Goal: Task Accomplishment & Management: Complete application form

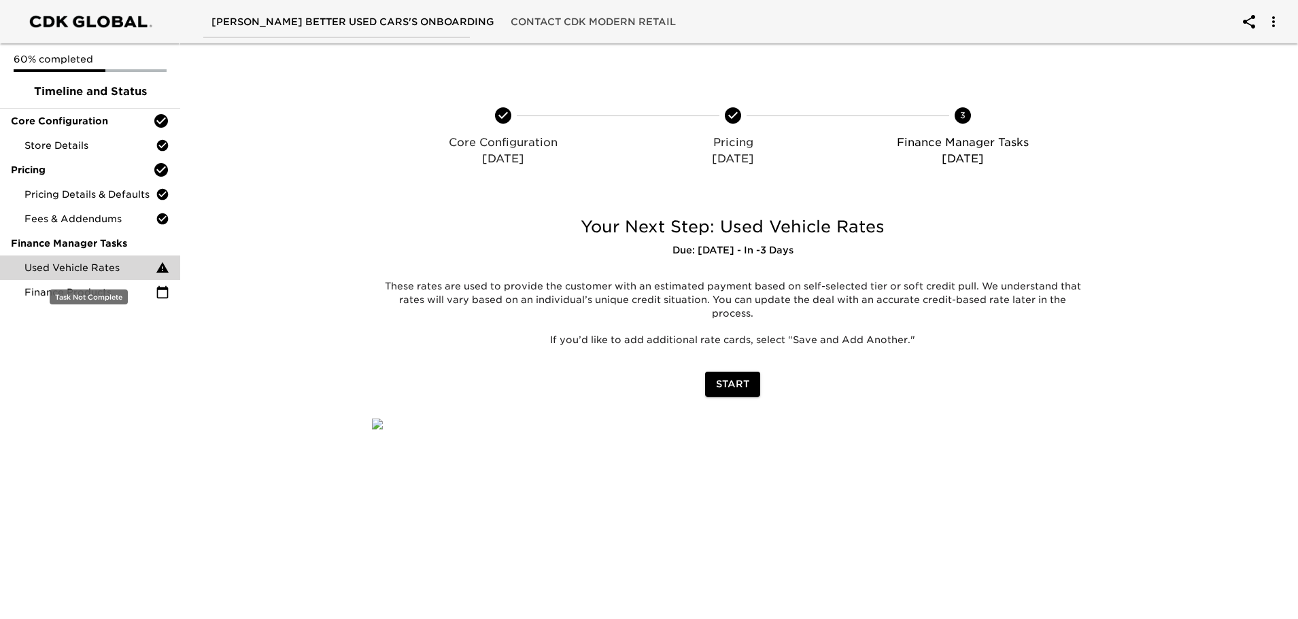
click at [70, 269] on span "Used Vehicle Rates" at bounding box center [89, 268] width 131 height 14
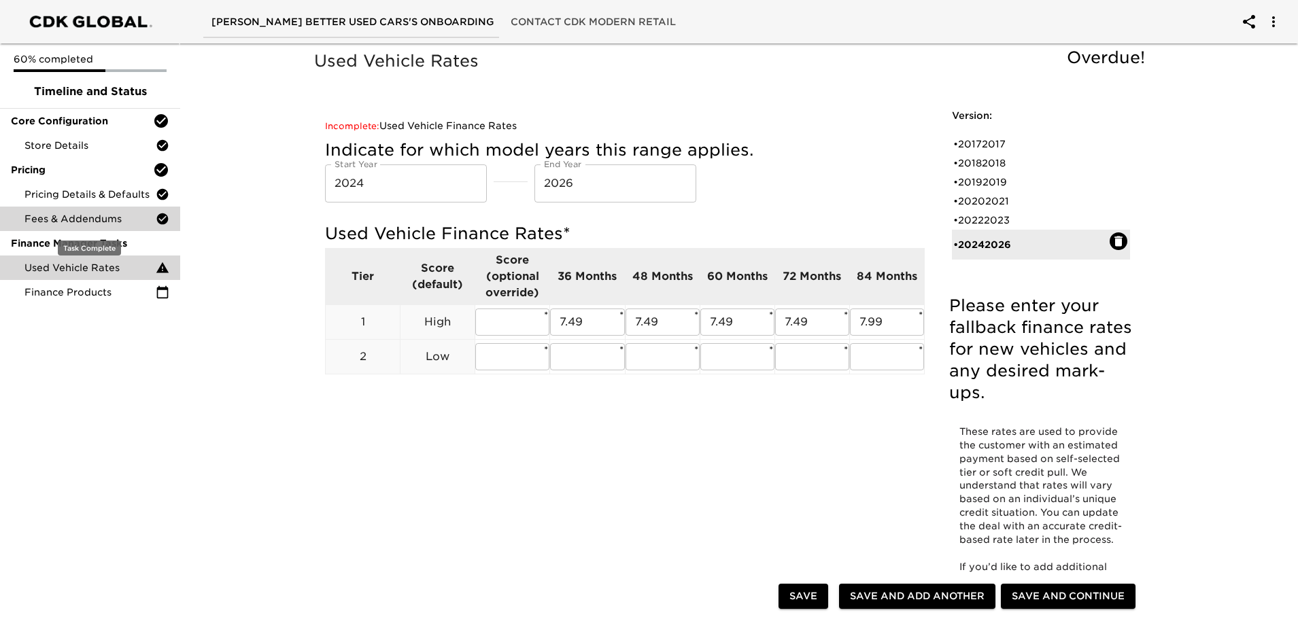
click at [61, 213] on span "Fees & Addendums" at bounding box center [89, 219] width 131 height 14
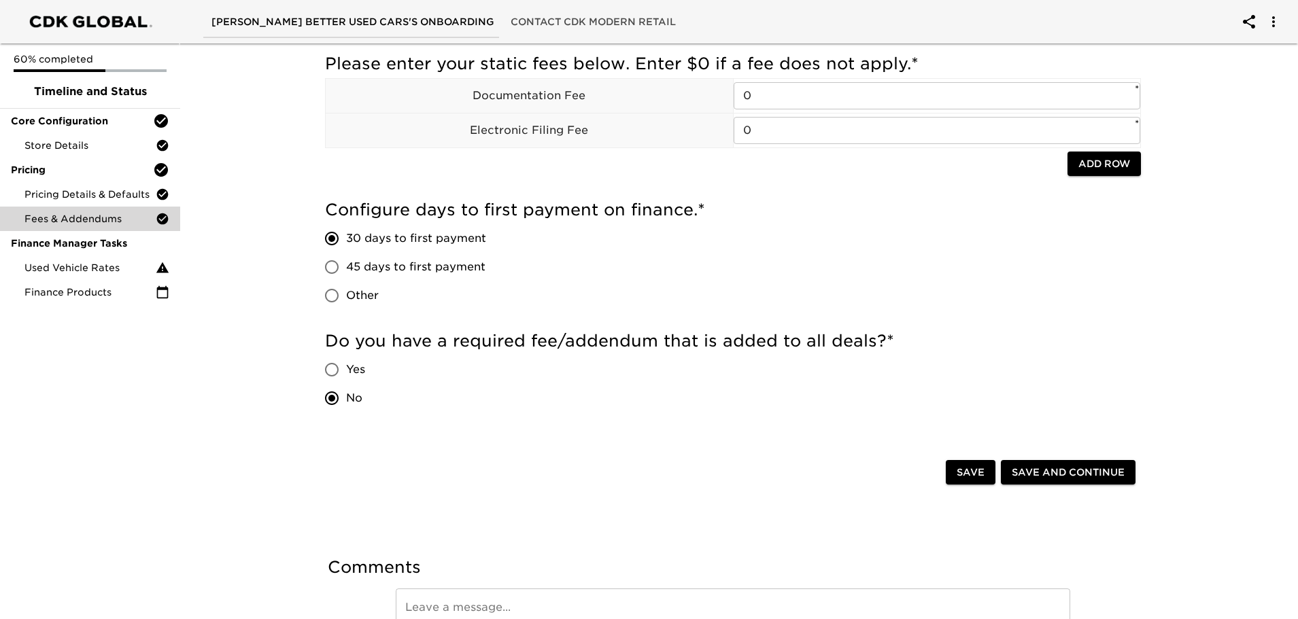
scroll to position [204, 0]
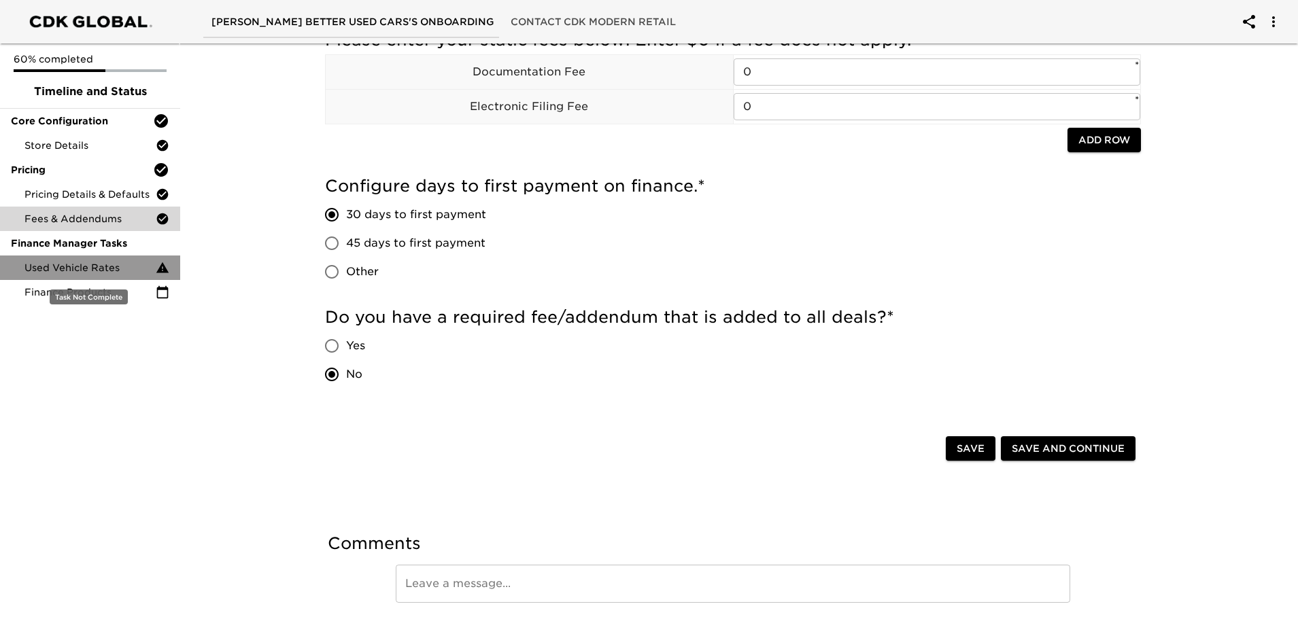
click at [68, 264] on span "Used Vehicle Rates" at bounding box center [89, 268] width 131 height 14
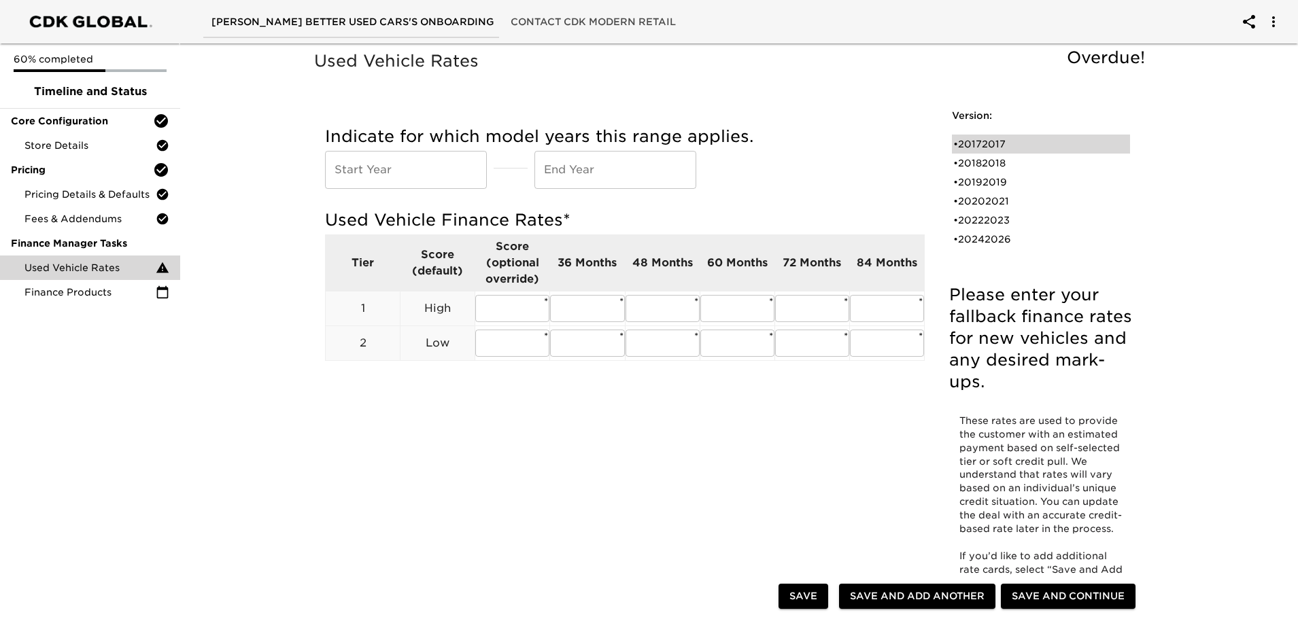
click at [995, 139] on div "• 20172017" at bounding box center [1031, 144] width 156 height 14
type input "2017"
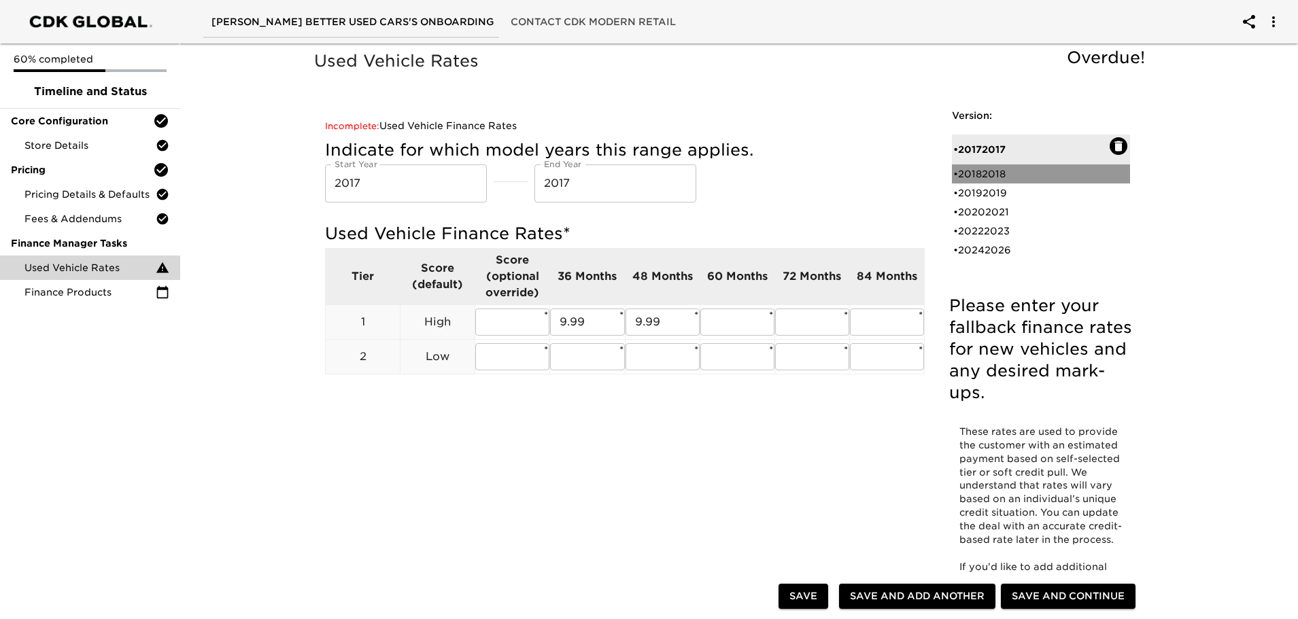
click at [973, 176] on div "• 20182018" at bounding box center [1031, 174] width 156 height 14
type input "2018"
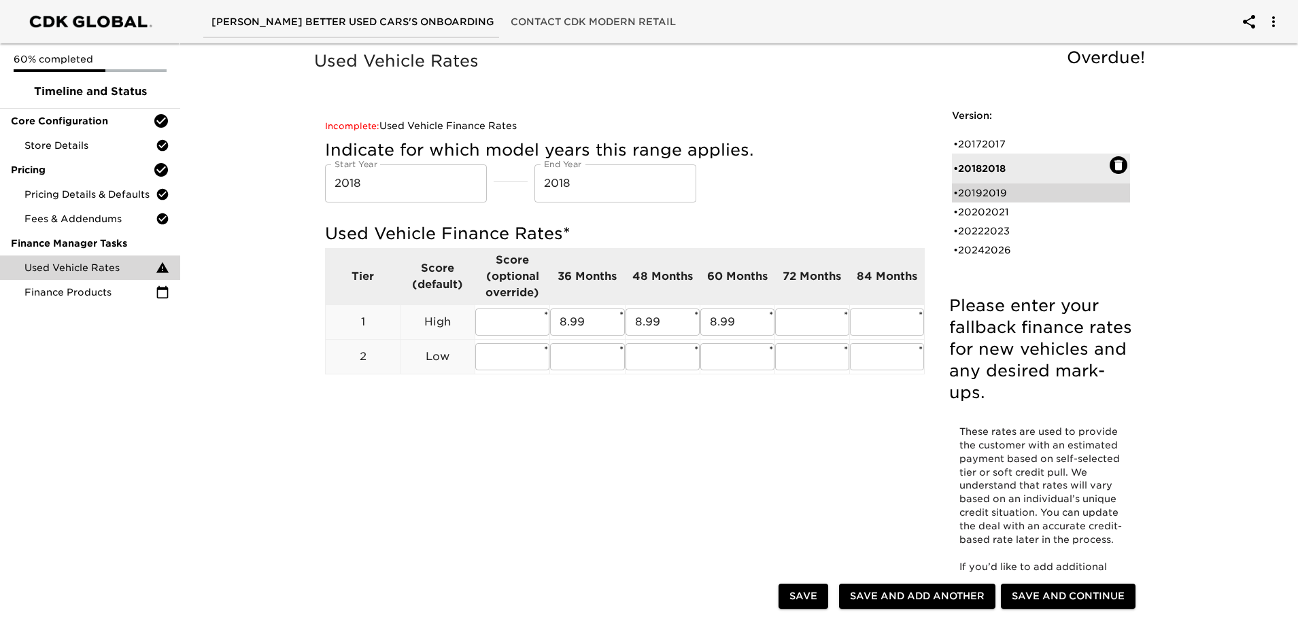
click at [991, 195] on div "• 20192019" at bounding box center [1031, 193] width 156 height 14
type input "2019"
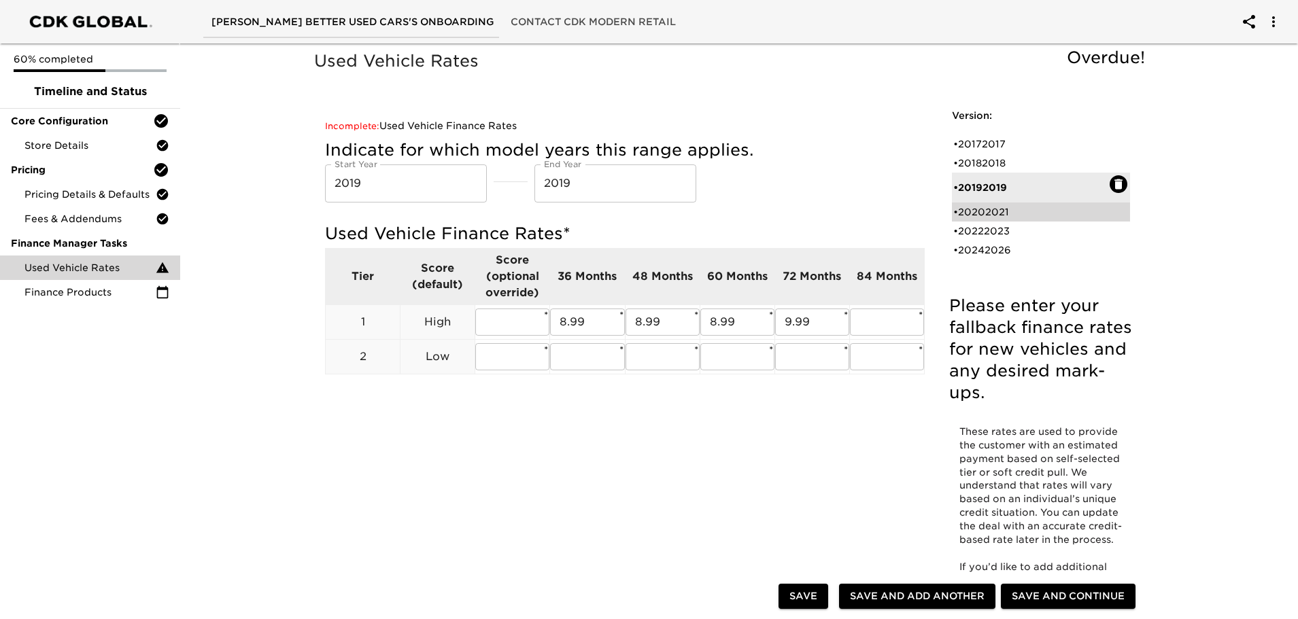
click at [992, 207] on div "• 20202021" at bounding box center [1031, 212] width 156 height 14
type input "2020"
type input "2021"
click at [993, 230] on div "• 20222023" at bounding box center [1031, 231] width 156 height 14
type input "2022"
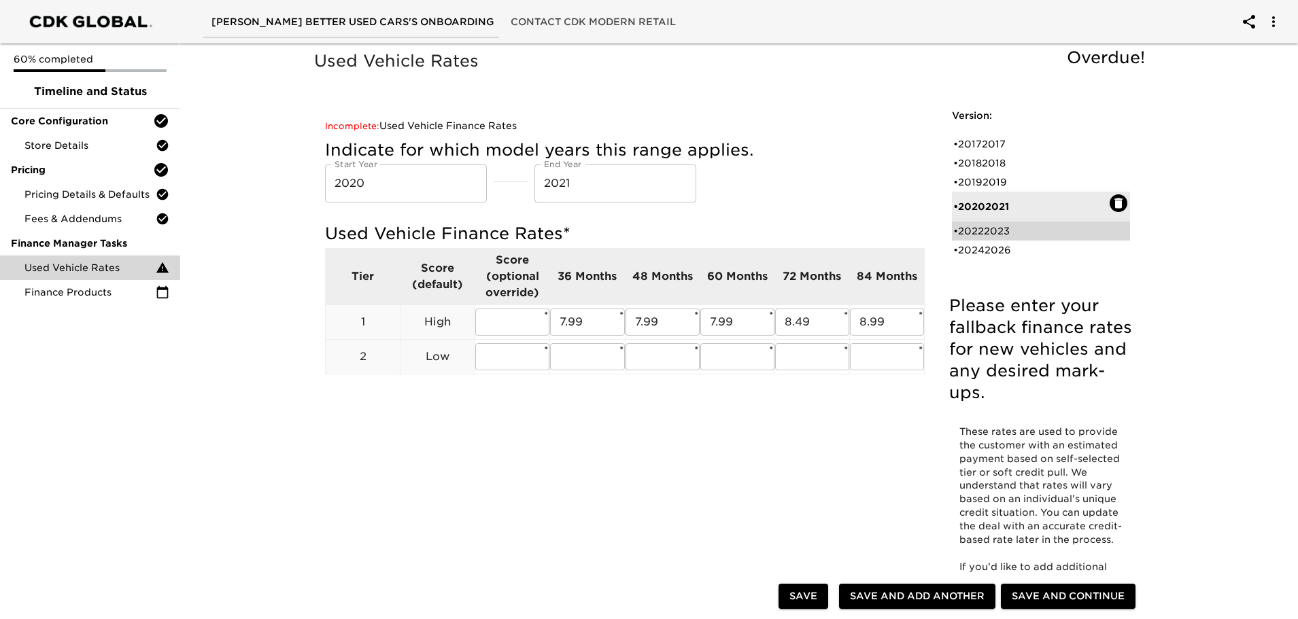
type input "2023"
click at [993, 250] on div "• 20242026" at bounding box center [1031, 250] width 156 height 14
type input "2024"
type input "2026"
click at [595, 326] on input "7.49" at bounding box center [587, 322] width 74 height 27
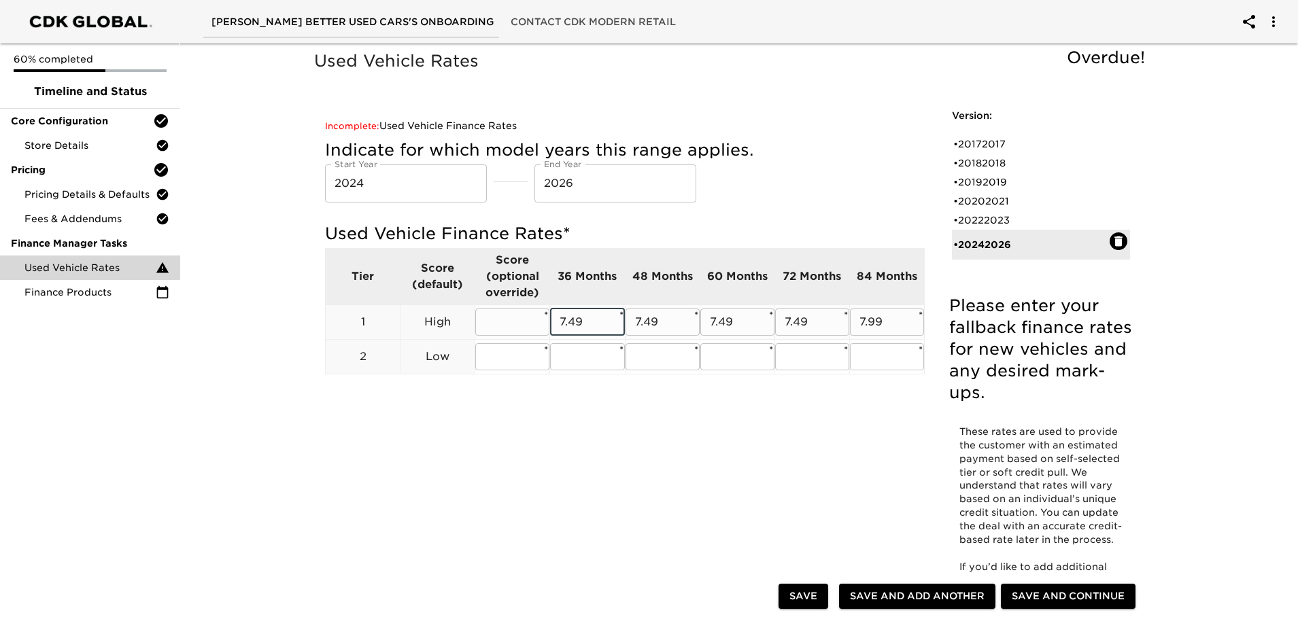
click at [595, 325] on input "7.49" at bounding box center [587, 322] width 74 height 27
type input "7.99"
click at [639, 323] on input "7.49" at bounding box center [662, 322] width 74 height 27
click at [642, 323] on input "7.49" at bounding box center [662, 322] width 74 height 27
click at [643, 323] on input "7.49" at bounding box center [662, 322] width 74 height 27
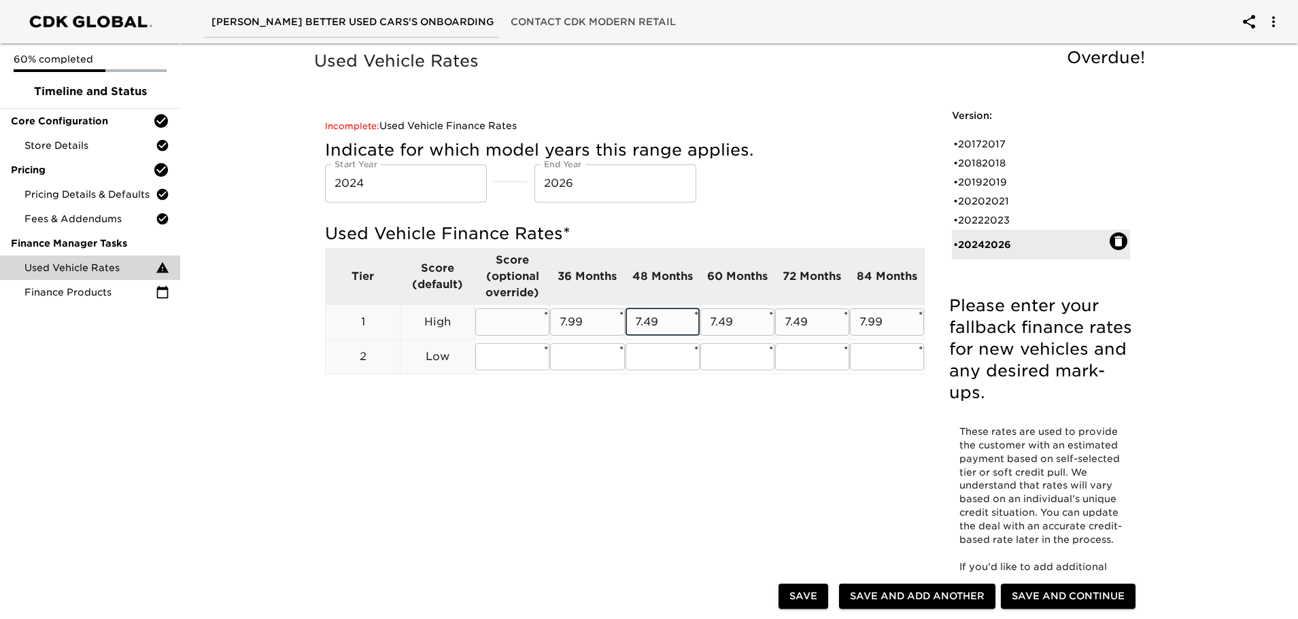
click at [643, 323] on input "7.49" at bounding box center [662, 322] width 74 height 27
type input "7.99"
click at [732, 317] on input "7.49" at bounding box center [737, 322] width 74 height 27
click at [733, 317] on input "7.49" at bounding box center [737, 322] width 74 height 27
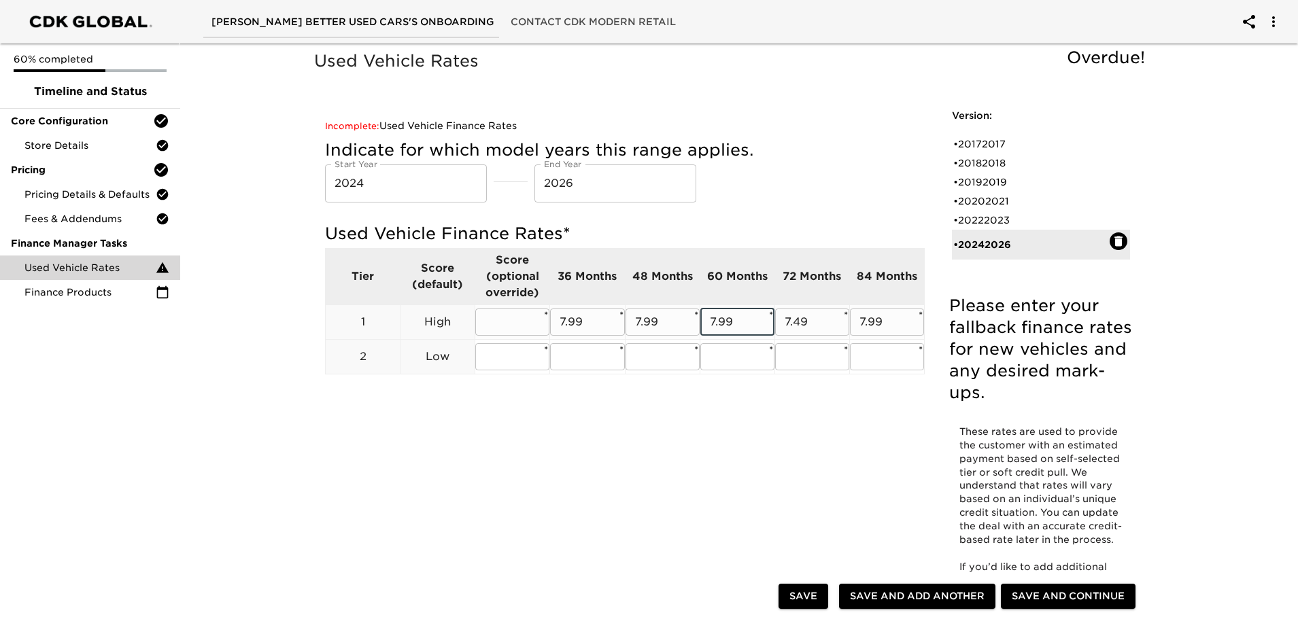
type input "7.99"
click at [806, 327] on input "7.49" at bounding box center [812, 322] width 74 height 27
type input "7.99"
click at [319, 445] on div "Used Vehicle Rates Overdue! Please enter your fallback finance rates for new ve…" at bounding box center [732, 338] width 843 height 581
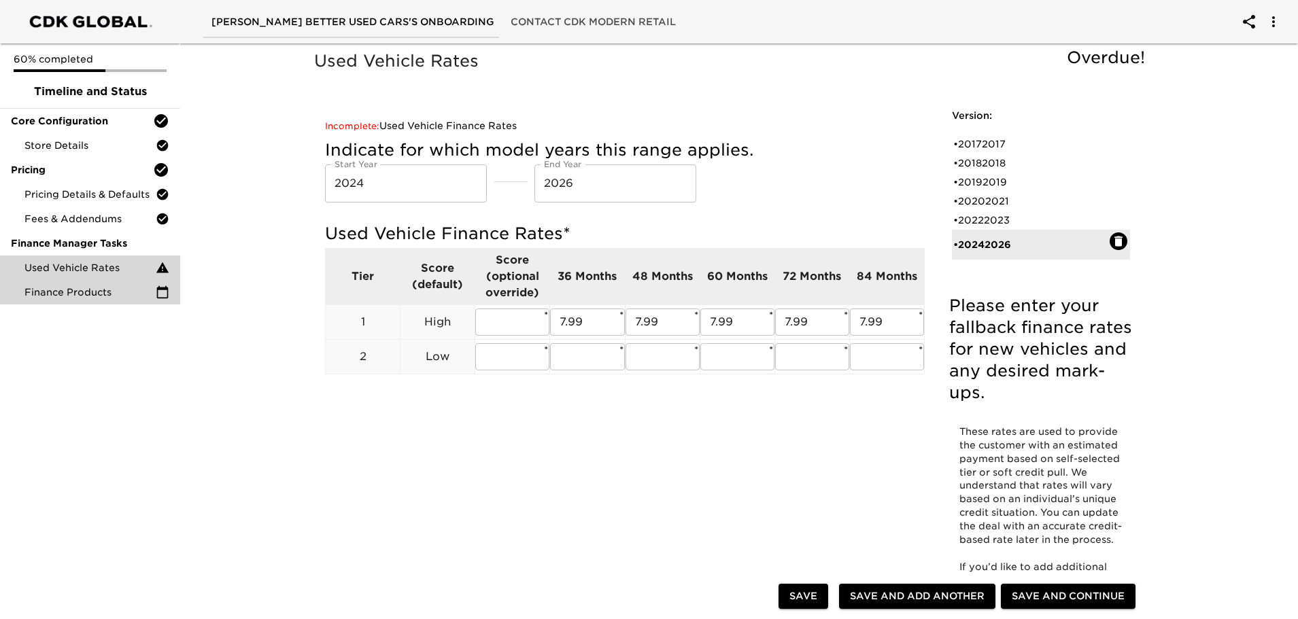
click at [48, 292] on span "Finance Products" at bounding box center [89, 292] width 131 height 14
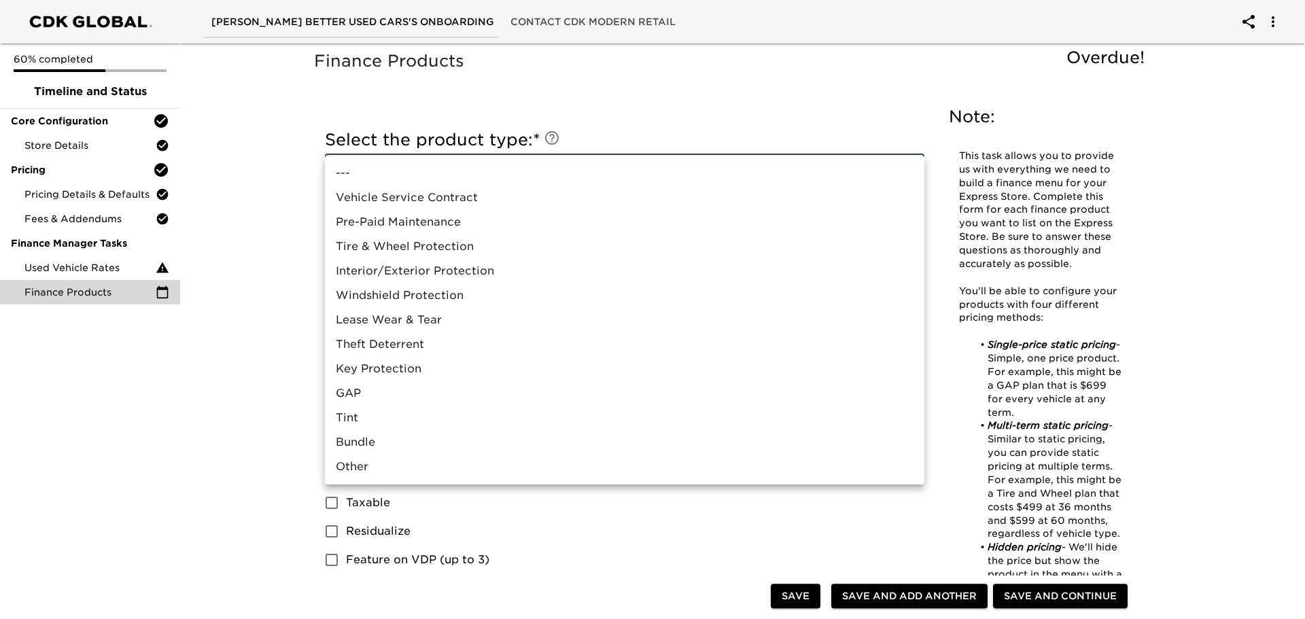
click at [831, 116] on div at bounding box center [652, 309] width 1305 height 619
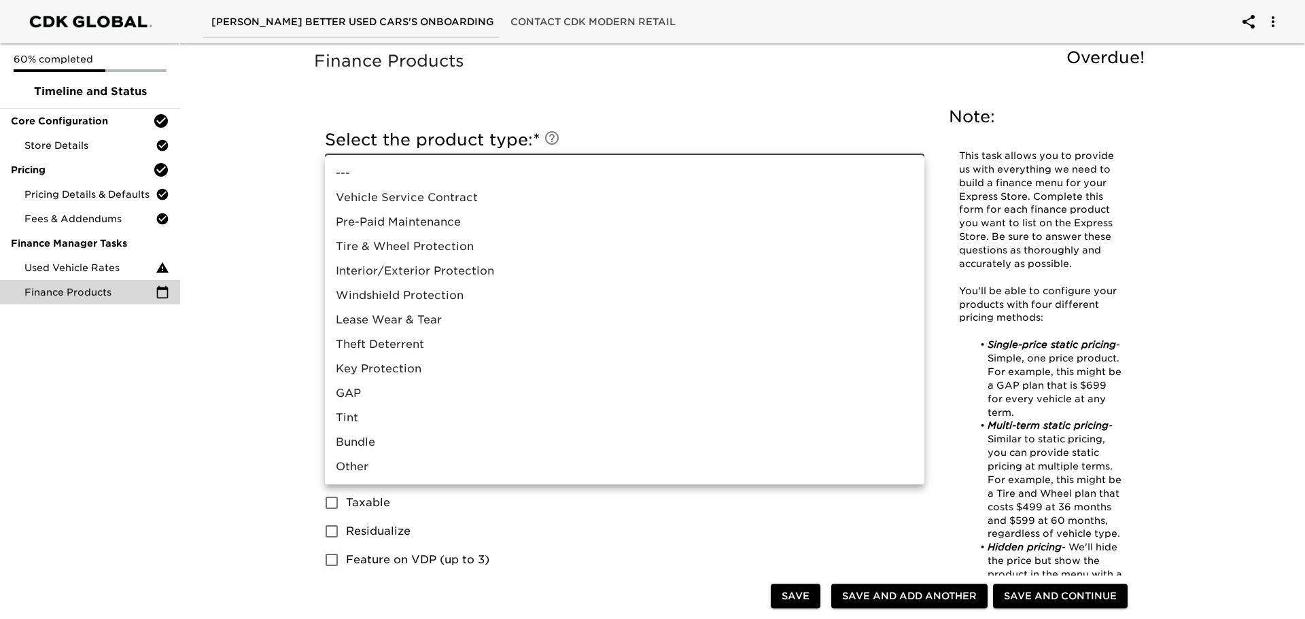
click at [397, 201] on li "Vehicle Service Contract" at bounding box center [625, 198] width 600 height 24
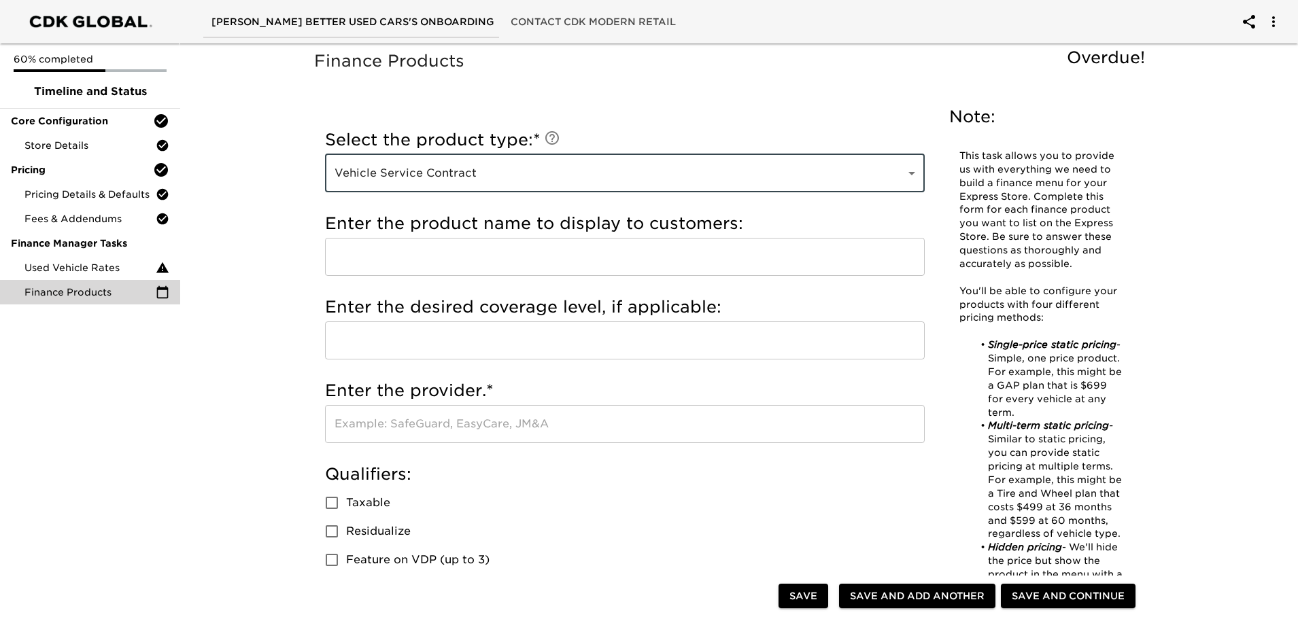
click at [397, 246] on input "text" at bounding box center [625, 257] width 600 height 38
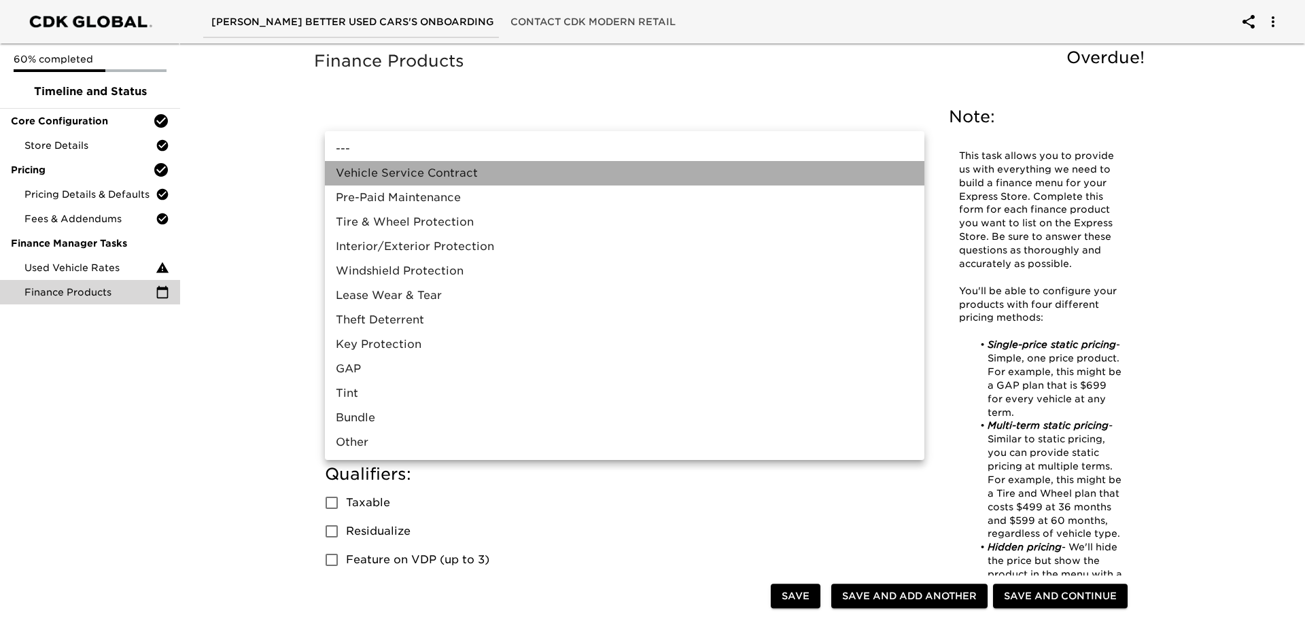
click at [402, 168] on li "Vehicle Service Contract" at bounding box center [625, 173] width 600 height 24
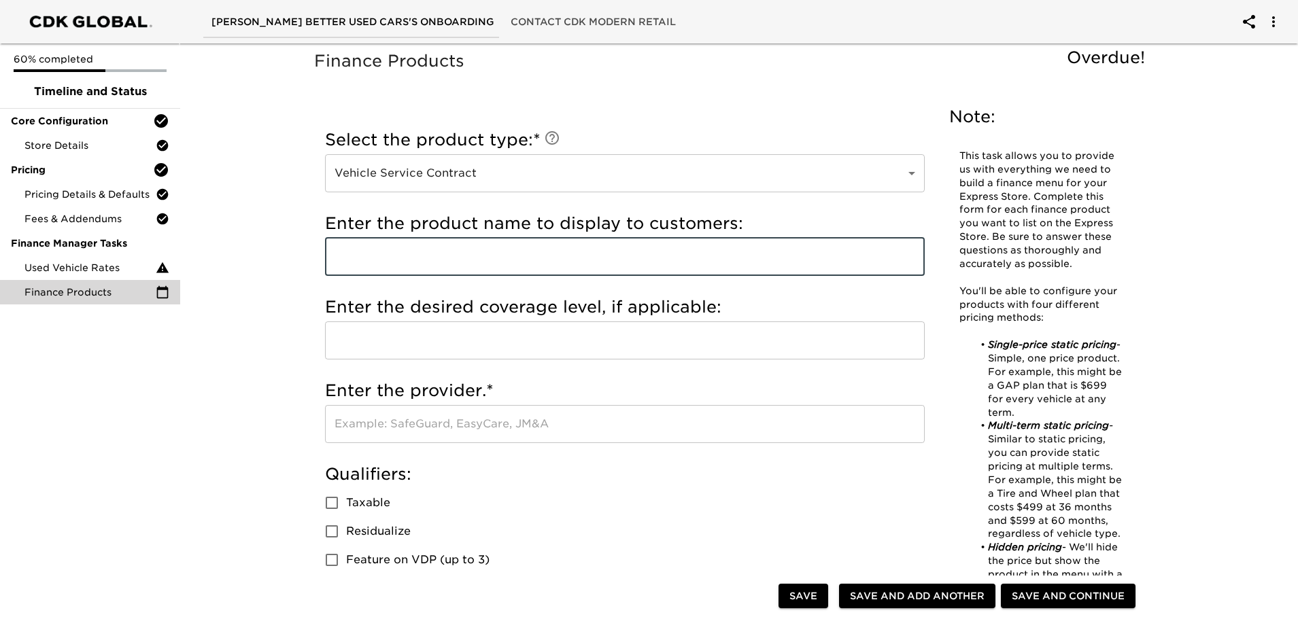
click at [409, 258] on input "text" at bounding box center [625, 257] width 600 height 38
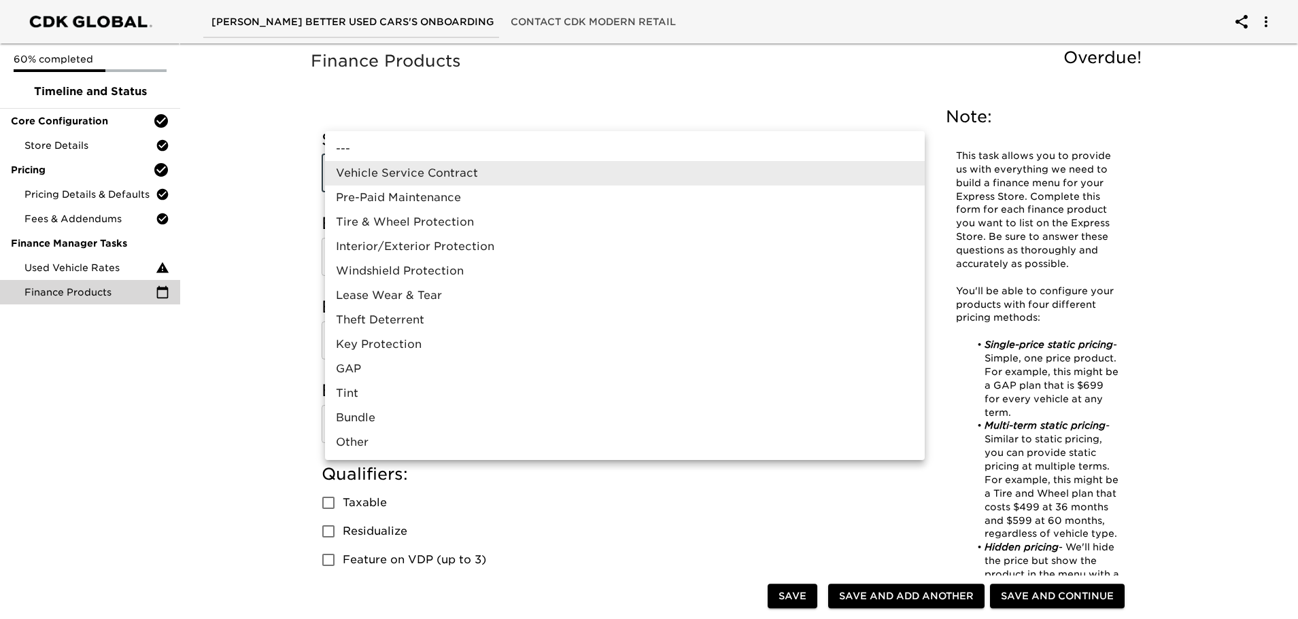
drag, startPoint x: 248, startPoint y: 439, endPoint x: 255, endPoint y: 437, distance: 7.1
click at [248, 438] on div at bounding box center [652, 309] width 1305 height 619
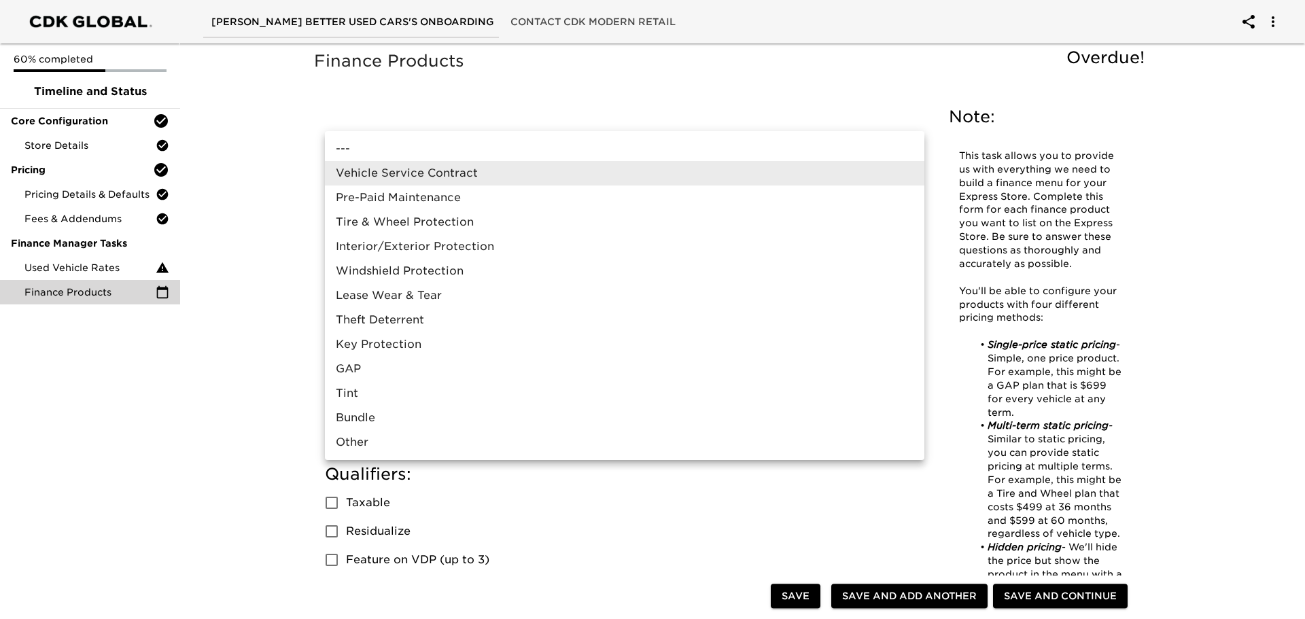
click at [373, 246] on li "Interior/Exterior Protection" at bounding box center [625, 247] width 600 height 24
type input "Interior/Exterior Protection"
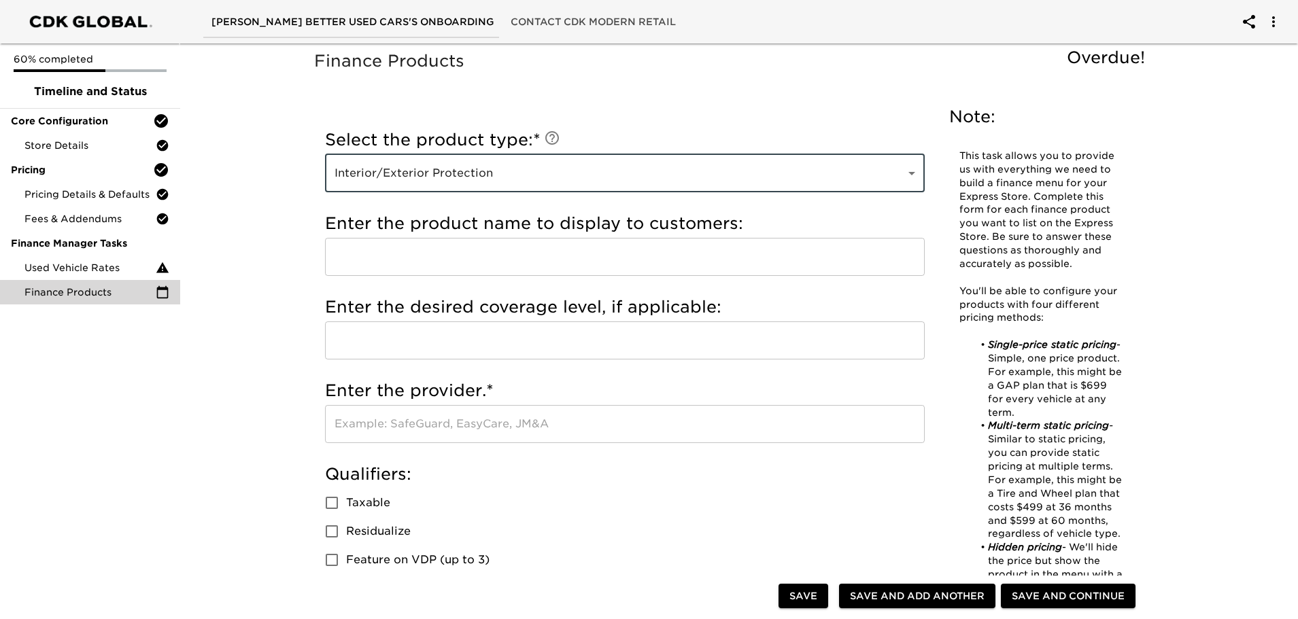
click at [379, 252] on input "text" at bounding box center [625, 257] width 600 height 38
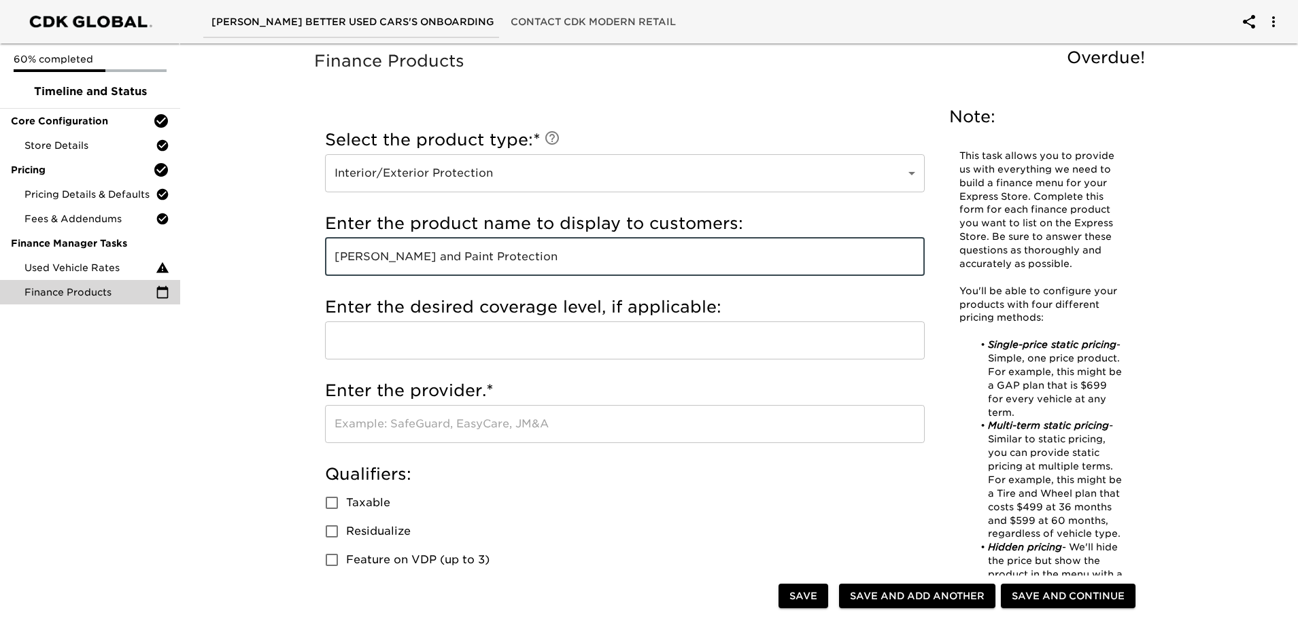
type input "[PERSON_NAME] and Paint Protection"
click at [446, 339] on input "text" at bounding box center [625, 341] width 600 height 38
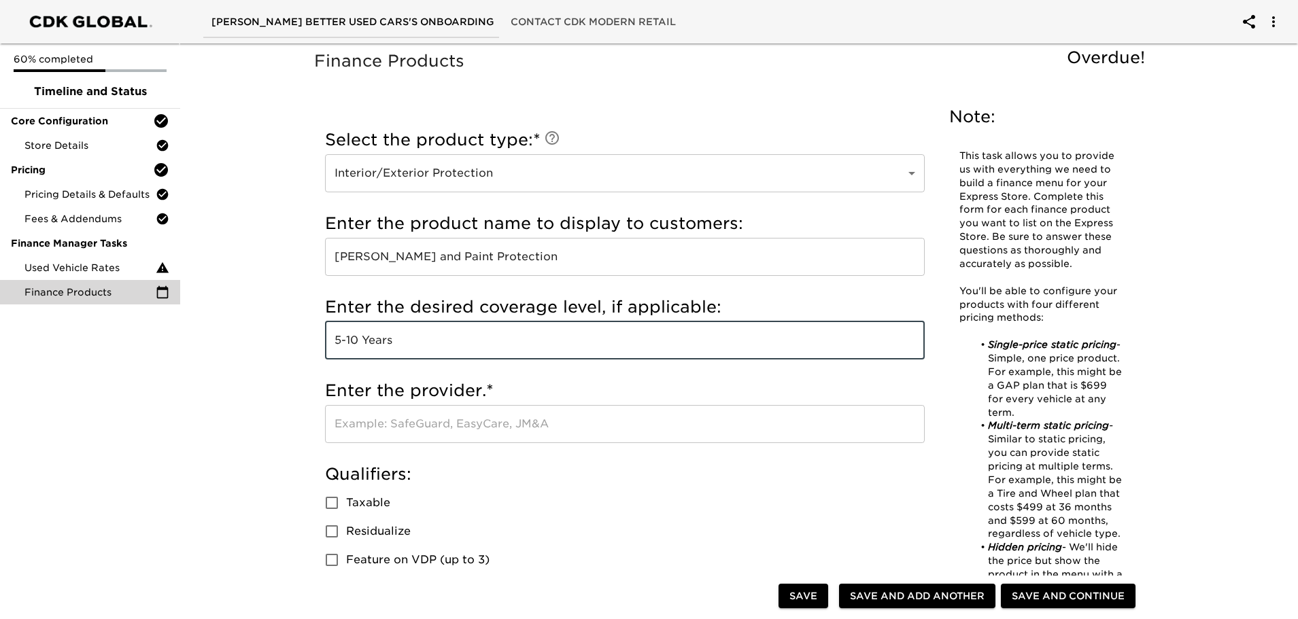
scroll to position [136, 0]
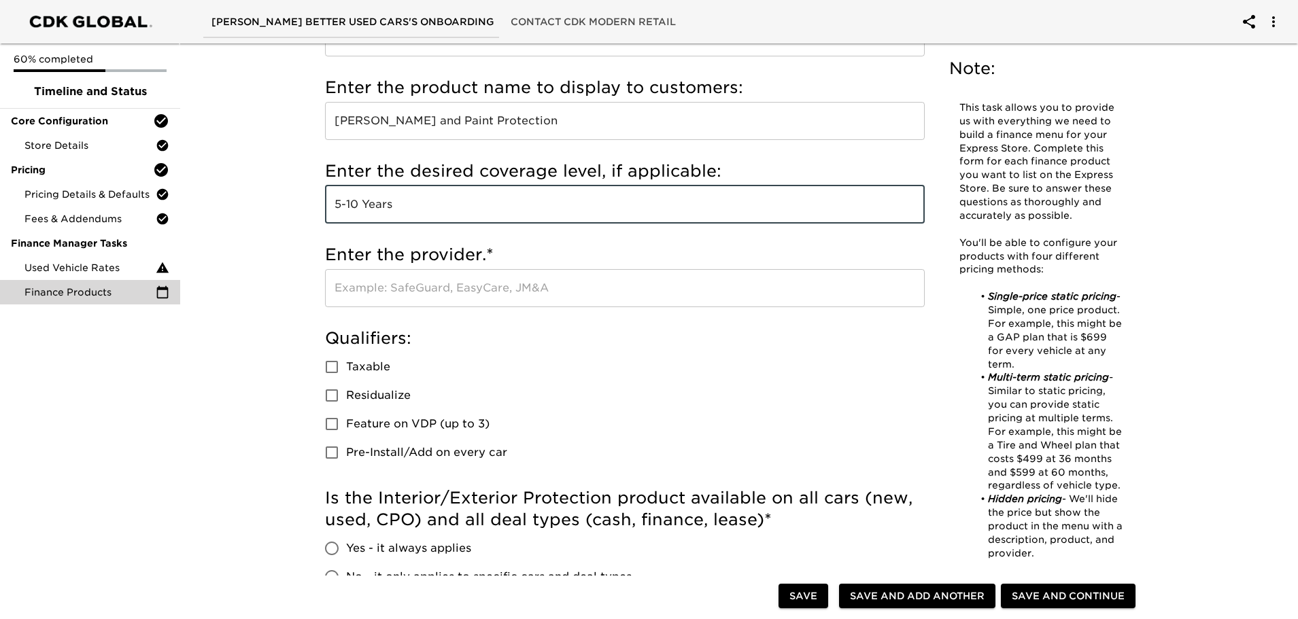
type input "5-10 Years"
click at [453, 285] on input "text" at bounding box center [625, 288] width 600 height 38
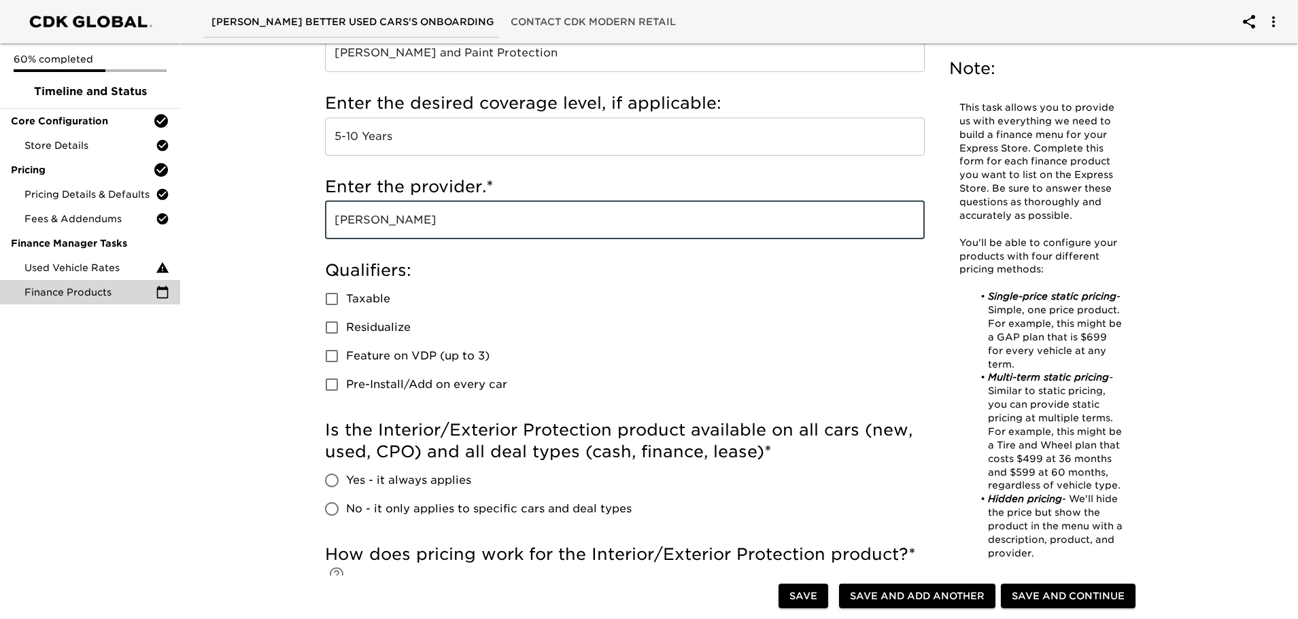
scroll to position [272, 0]
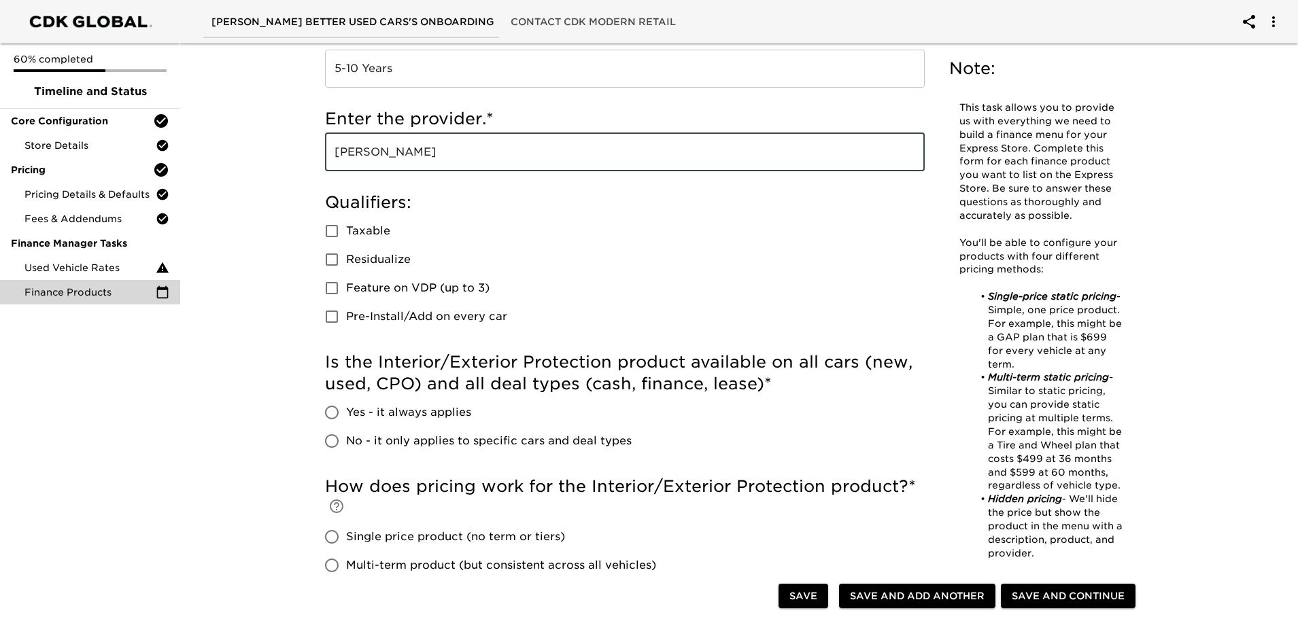
type input "[PERSON_NAME]"
click at [330, 233] on input "Taxable" at bounding box center [331, 231] width 29 height 29
checkbox input "true"
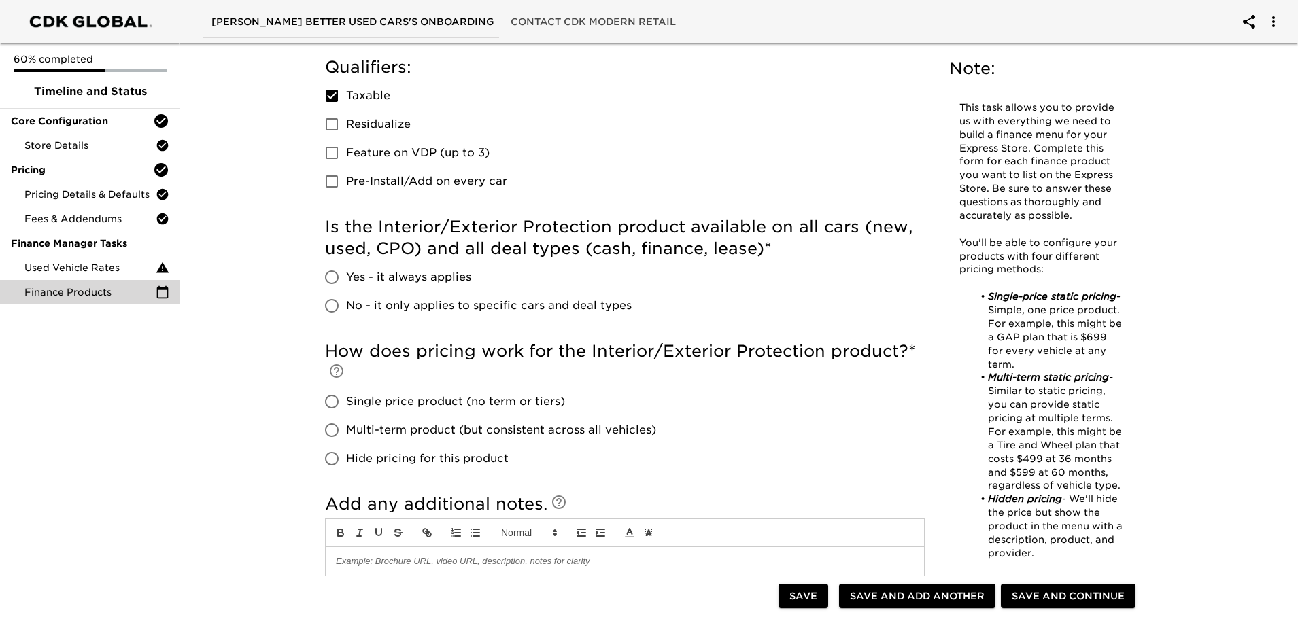
scroll to position [408, 0]
click at [332, 279] on input "Yes - it always applies" at bounding box center [331, 276] width 29 height 29
radio input "true"
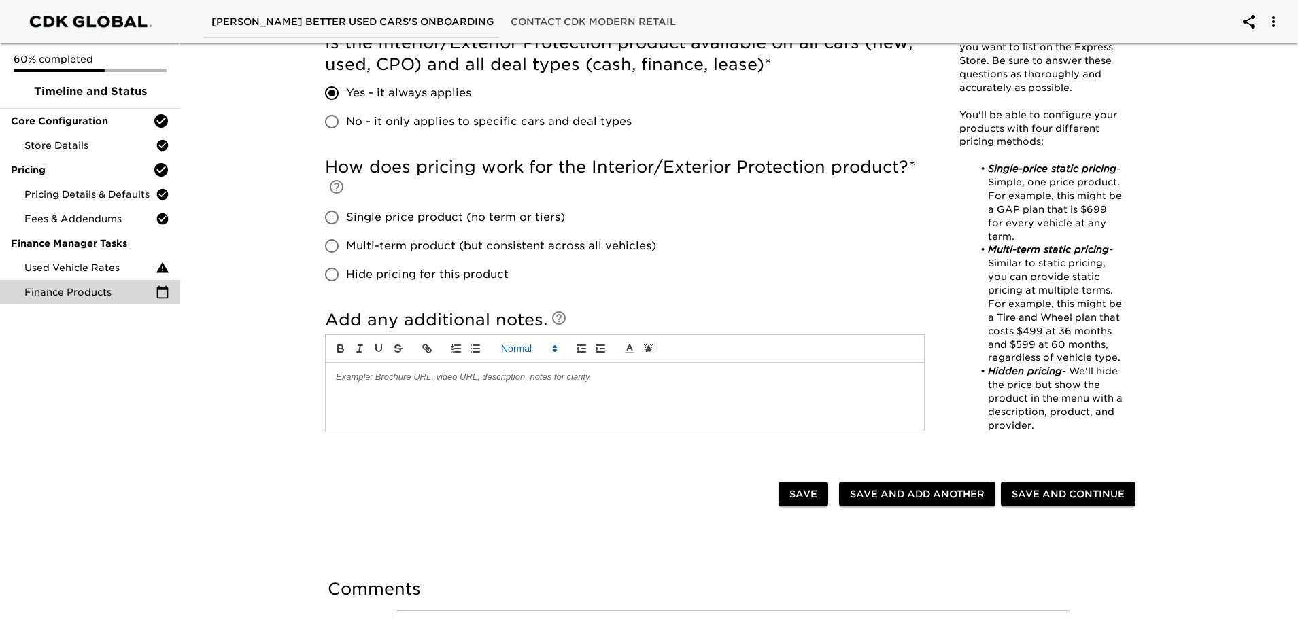
scroll to position [612, 0]
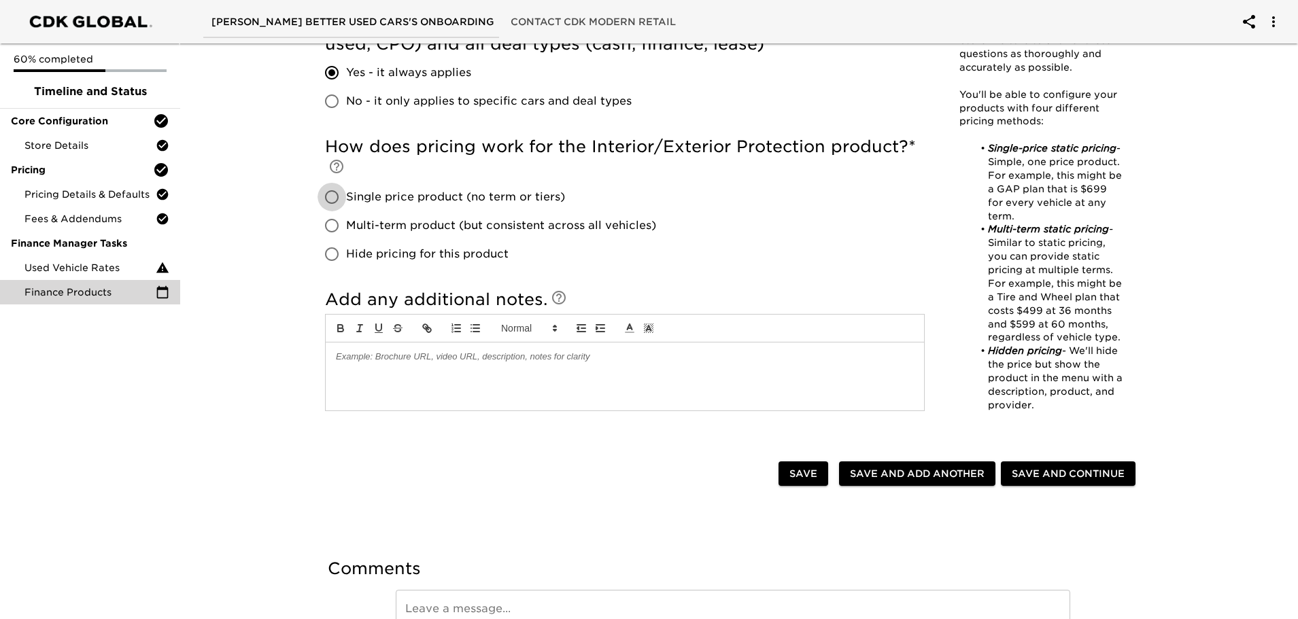
click at [331, 201] on input "Single price product (no term or tiers)" at bounding box center [331, 197] width 29 height 29
radio input "true"
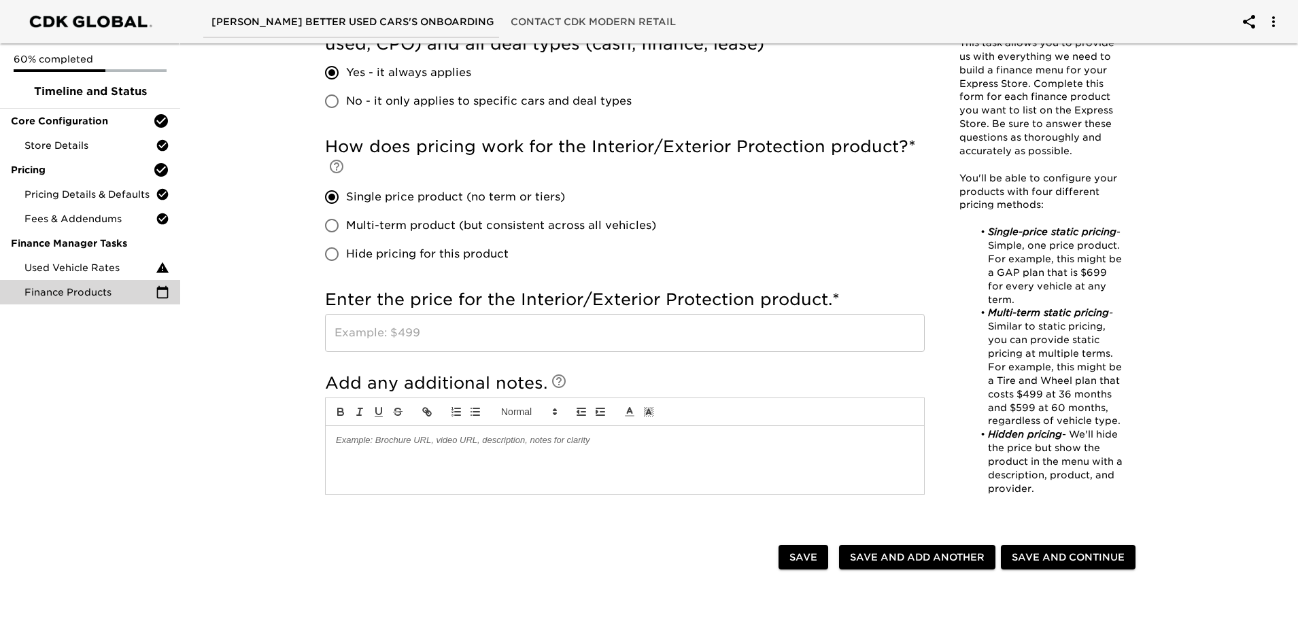
click at [392, 330] on input "text" at bounding box center [625, 333] width 600 height 38
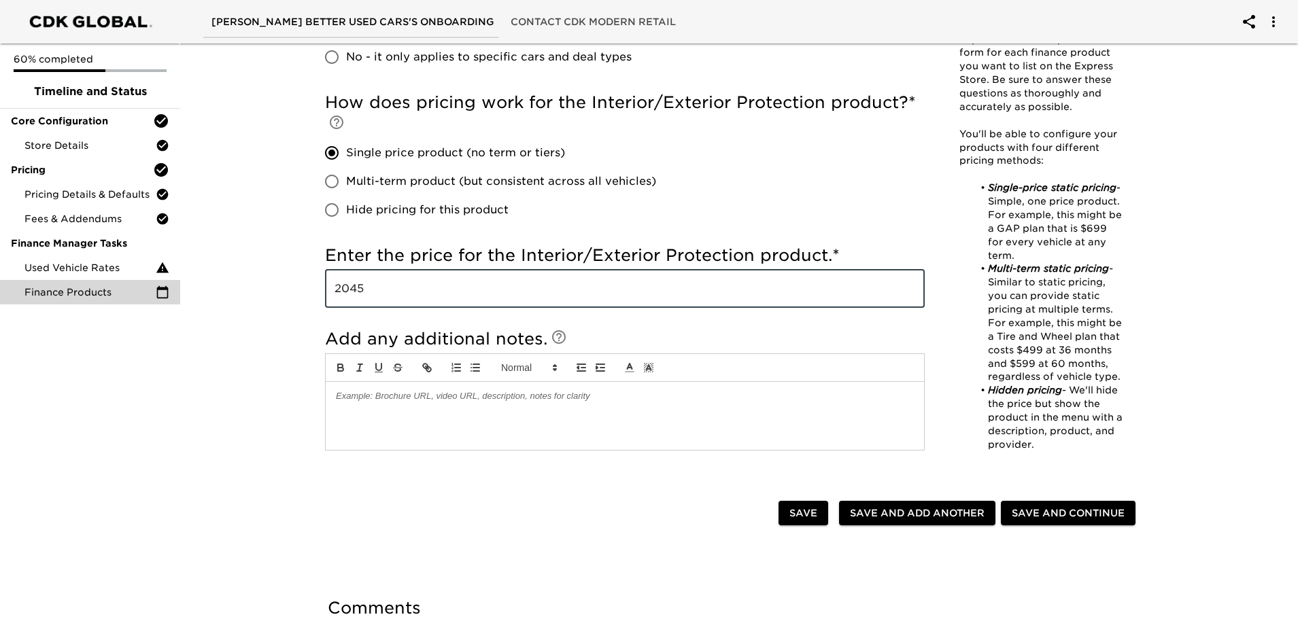
scroll to position [680, 0]
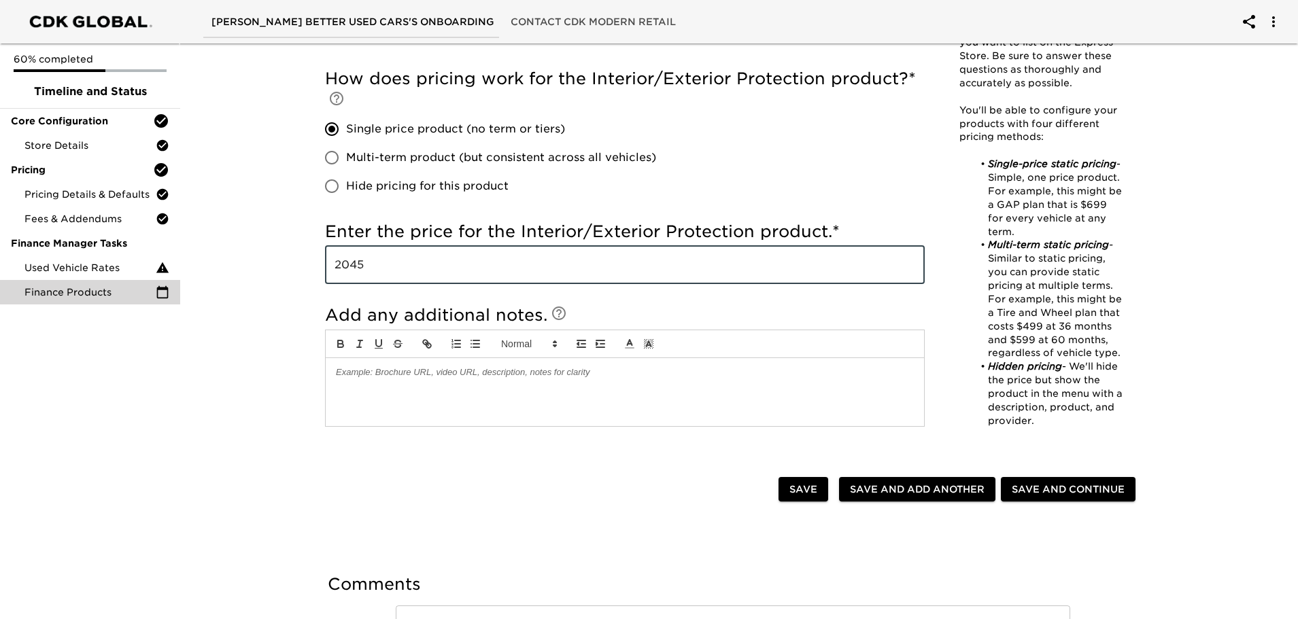
type input "2045"
click at [275, 317] on div "Finance Products Overdue! Note: This task allows you to provide us with everyth…" at bounding box center [732, 32] width 1123 height 1349
click at [401, 264] on input "2045" at bounding box center [625, 265] width 600 height 38
click at [247, 359] on div "Finance Products Overdue! Note: This task allows you to provide us with everyth…" at bounding box center [732, 32] width 1123 height 1349
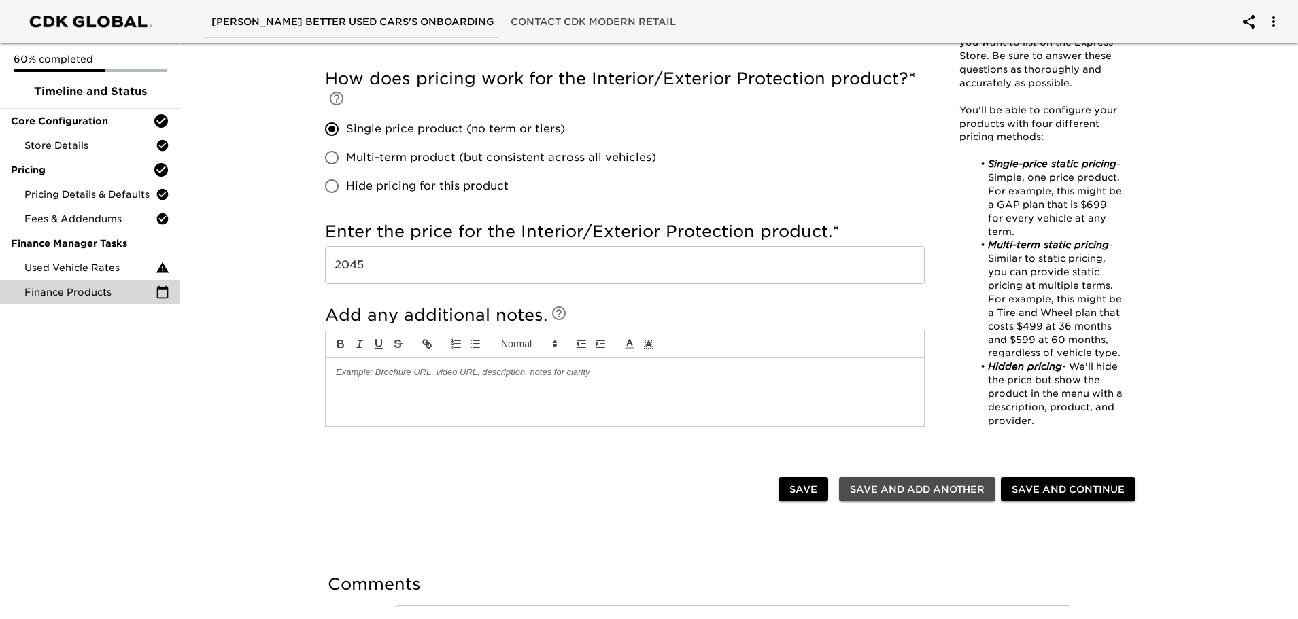
drag, startPoint x: 872, startPoint y: 491, endPoint x: 856, endPoint y: 496, distance: 16.2
click at [872, 491] on span "Save and Add Another" at bounding box center [917, 489] width 135 height 17
checkbox input "false"
radio input "false"
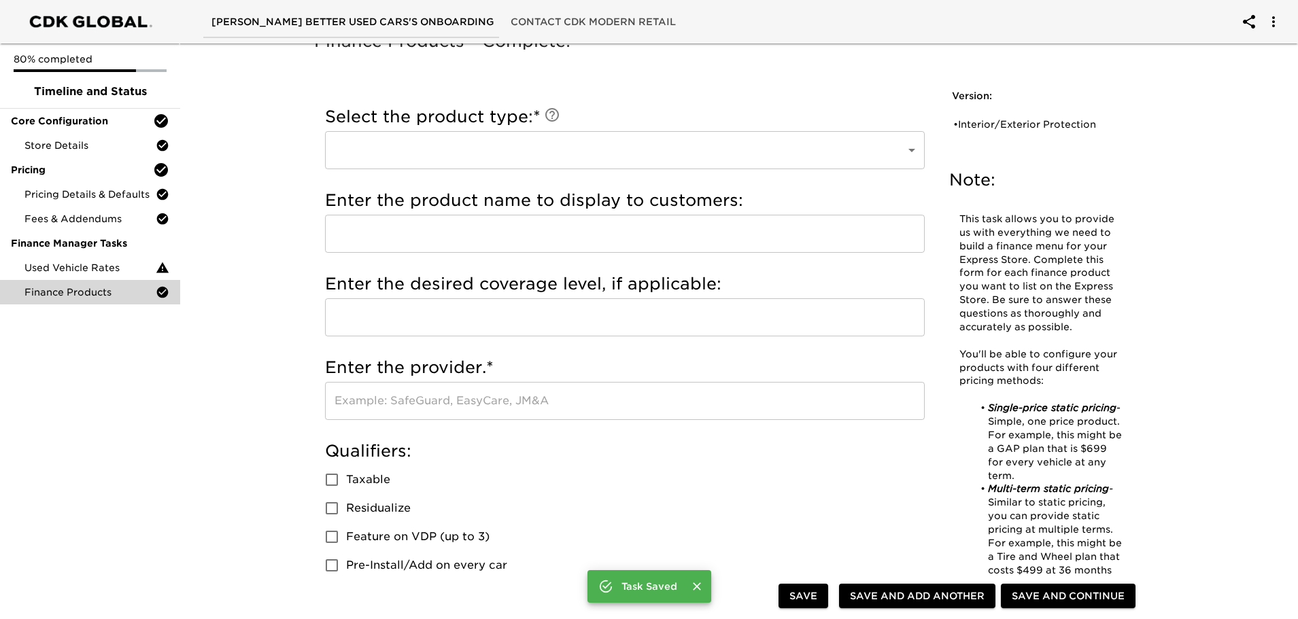
scroll to position [0, 0]
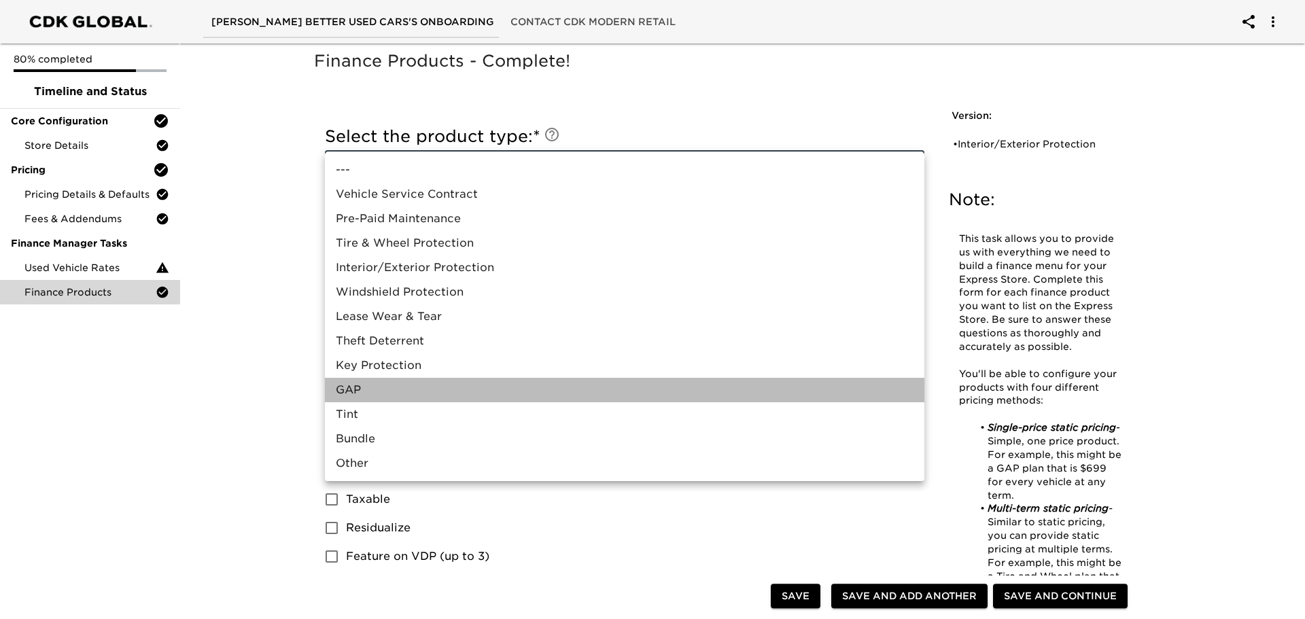
click at [359, 394] on li "GAP" at bounding box center [625, 390] width 600 height 24
type input "GAP"
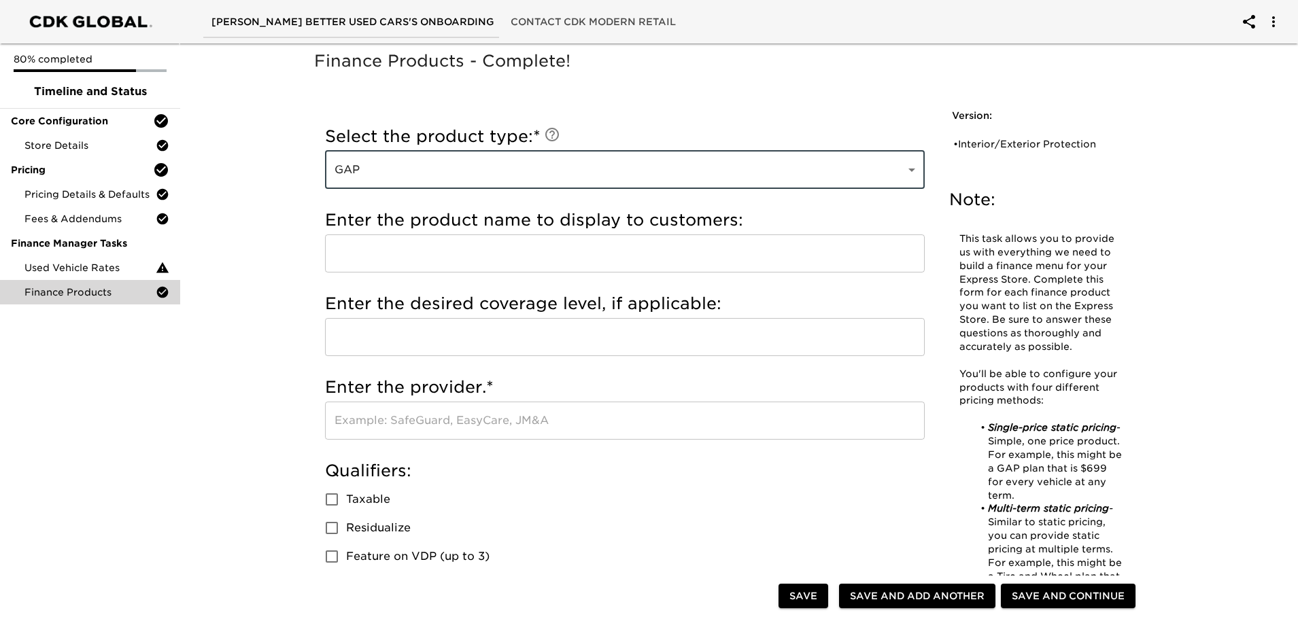
click at [396, 259] on input "text" at bounding box center [625, 254] width 600 height 38
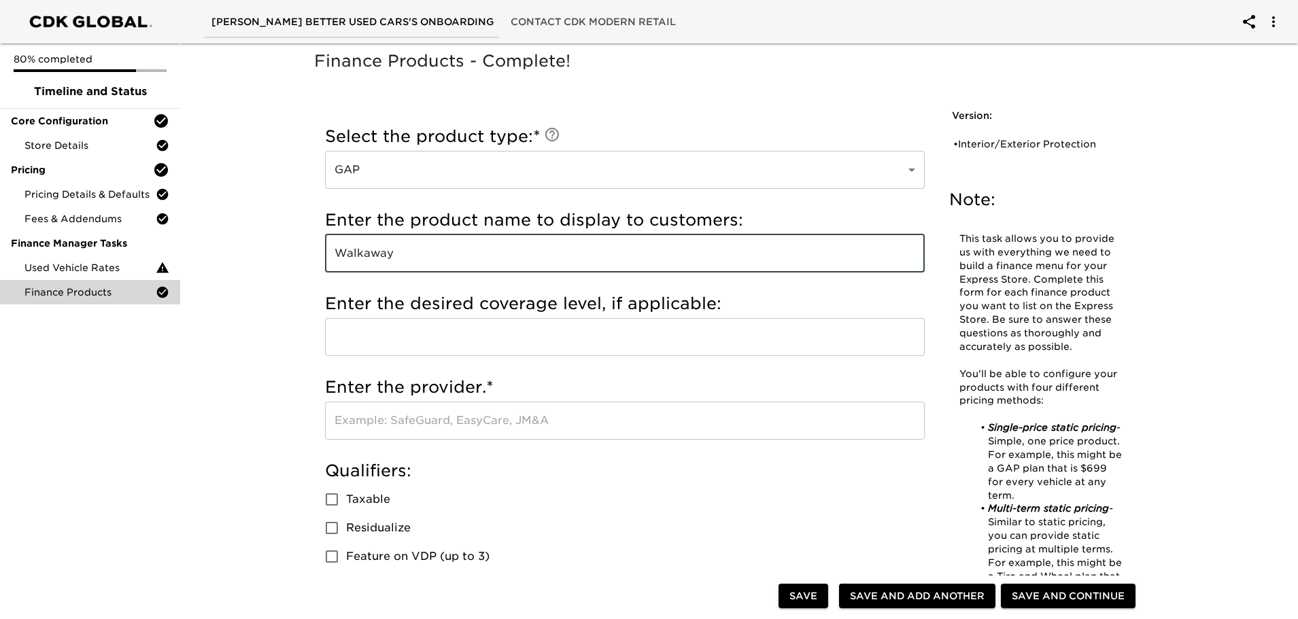
type input "Walkaway"
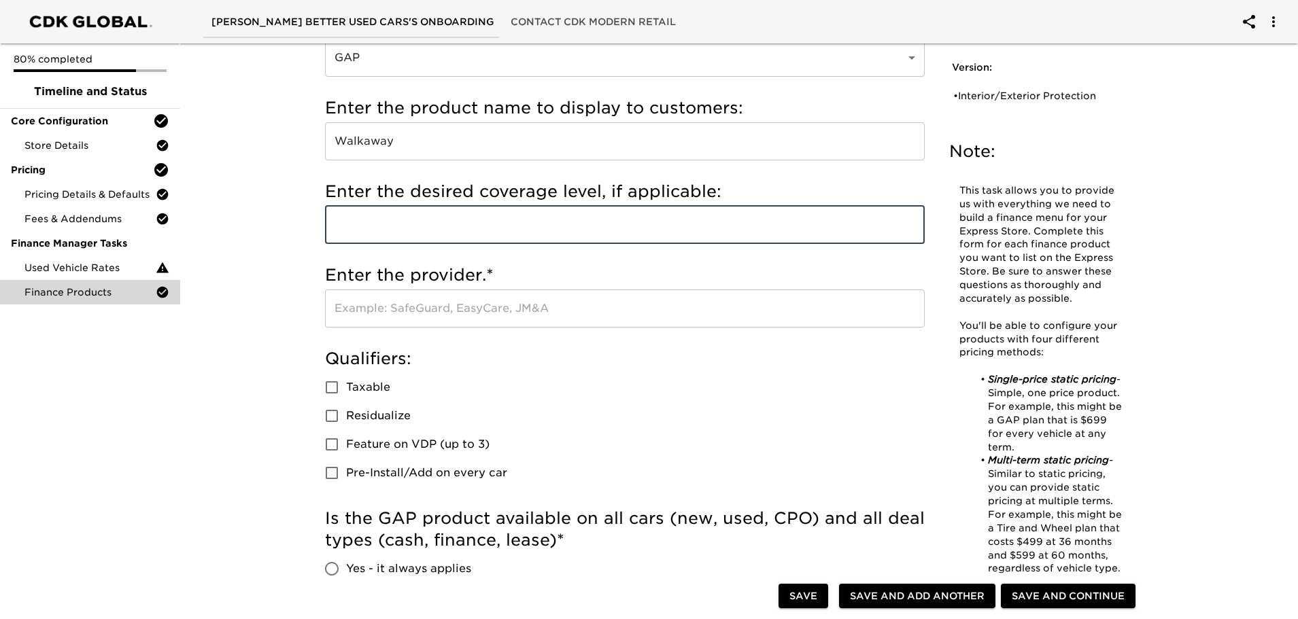
scroll to position [136, 0]
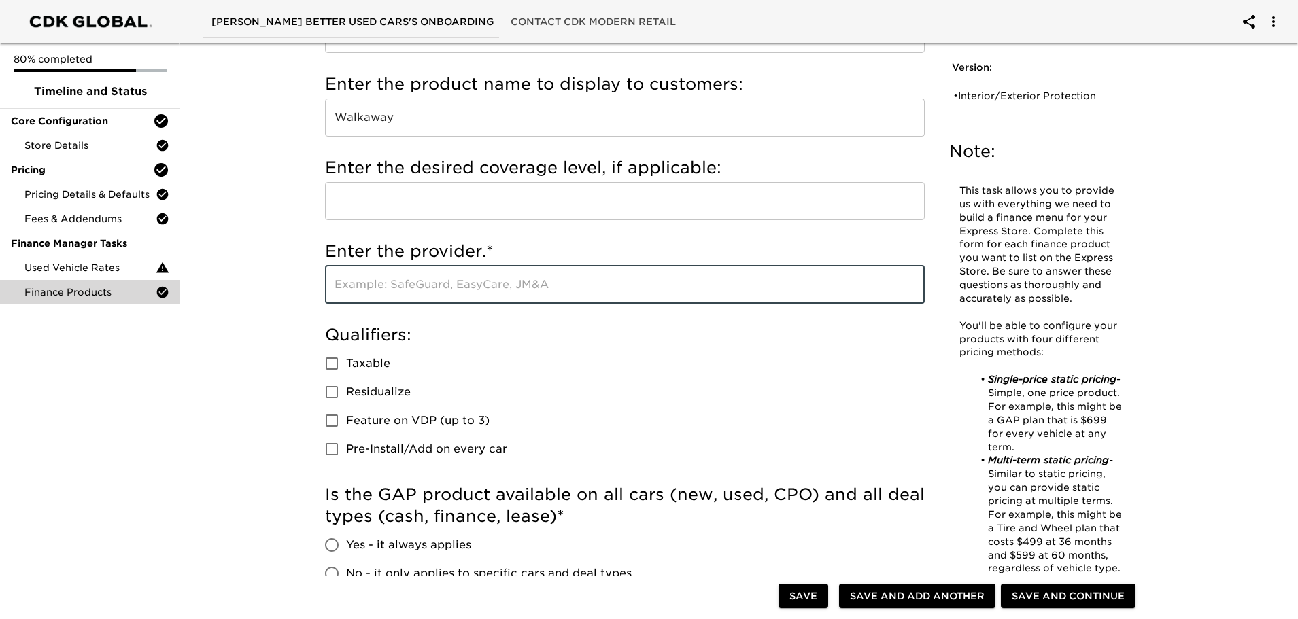
click at [396, 283] on input "text" at bounding box center [625, 285] width 600 height 38
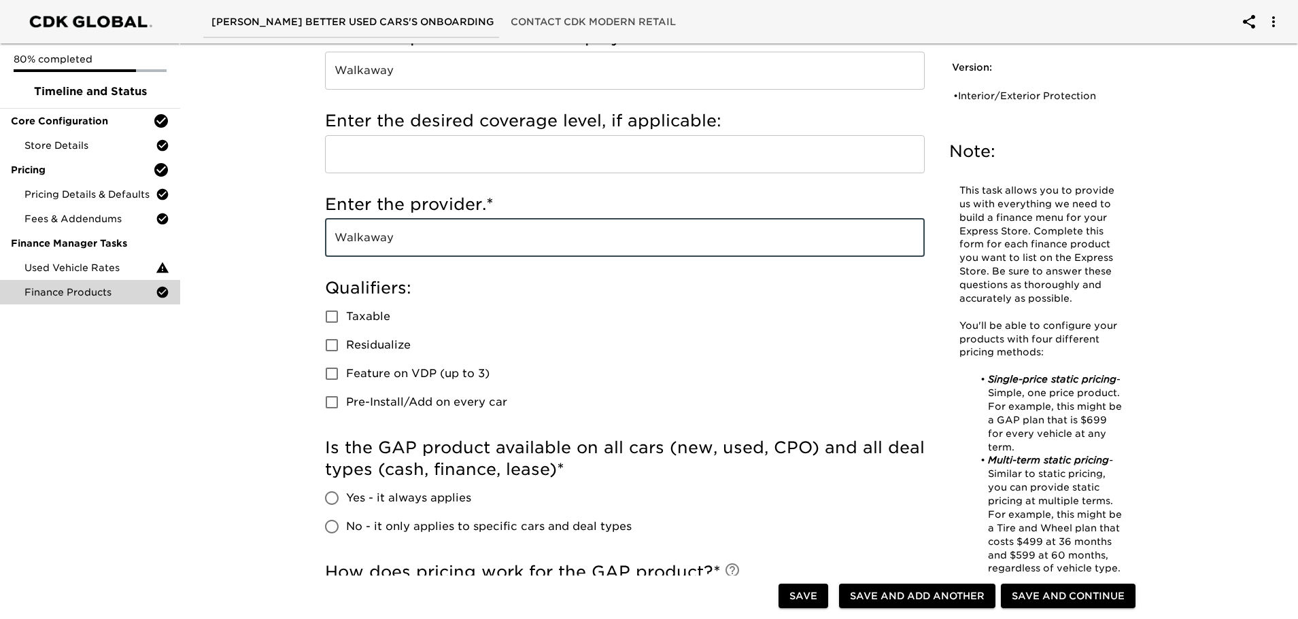
scroll to position [204, 0]
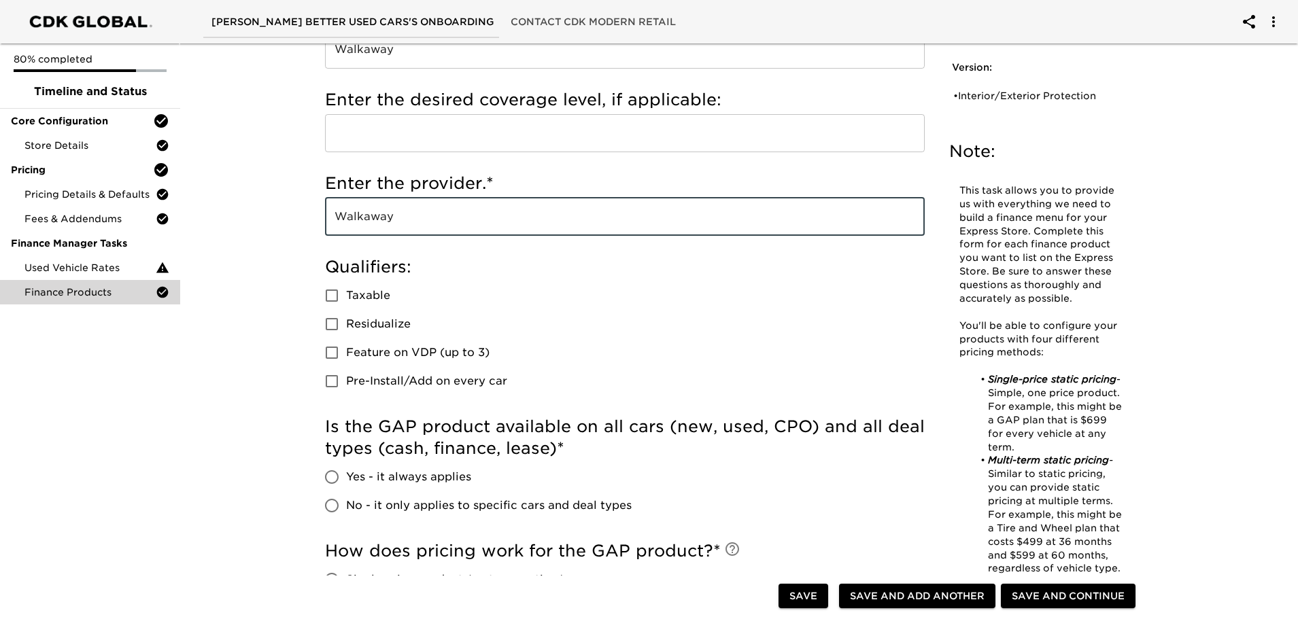
type input "Walkaway"
click at [329, 298] on input "Taxable" at bounding box center [331, 295] width 29 height 29
checkbox input "true"
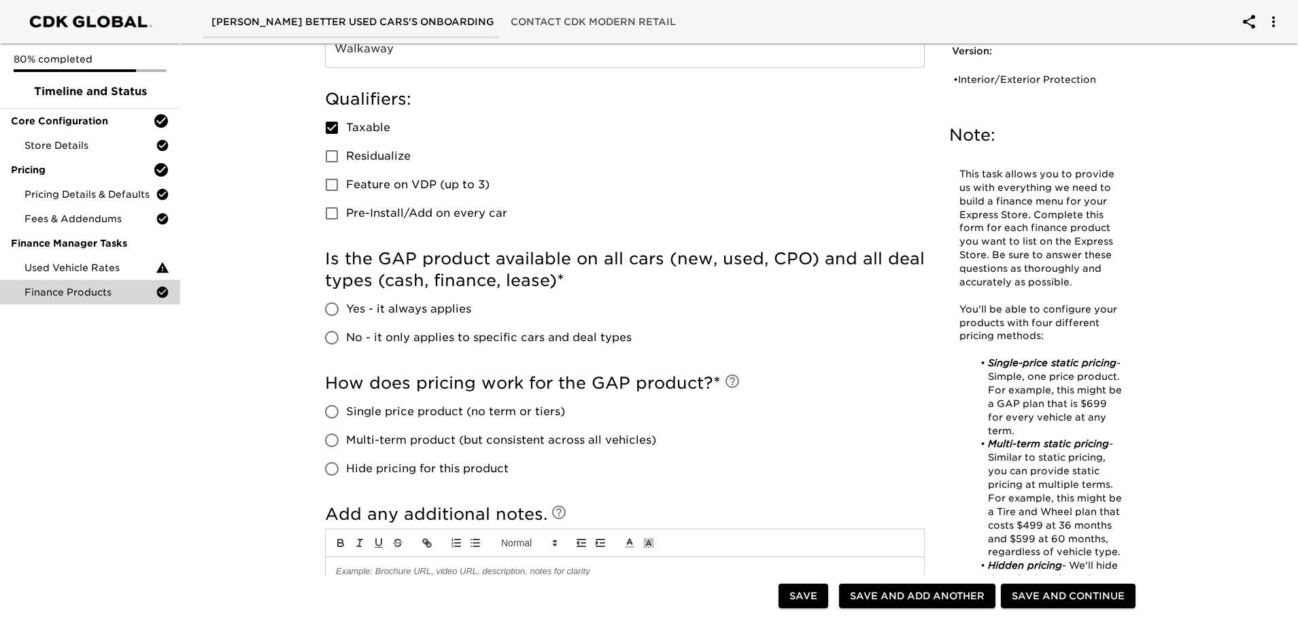
scroll to position [408, 0]
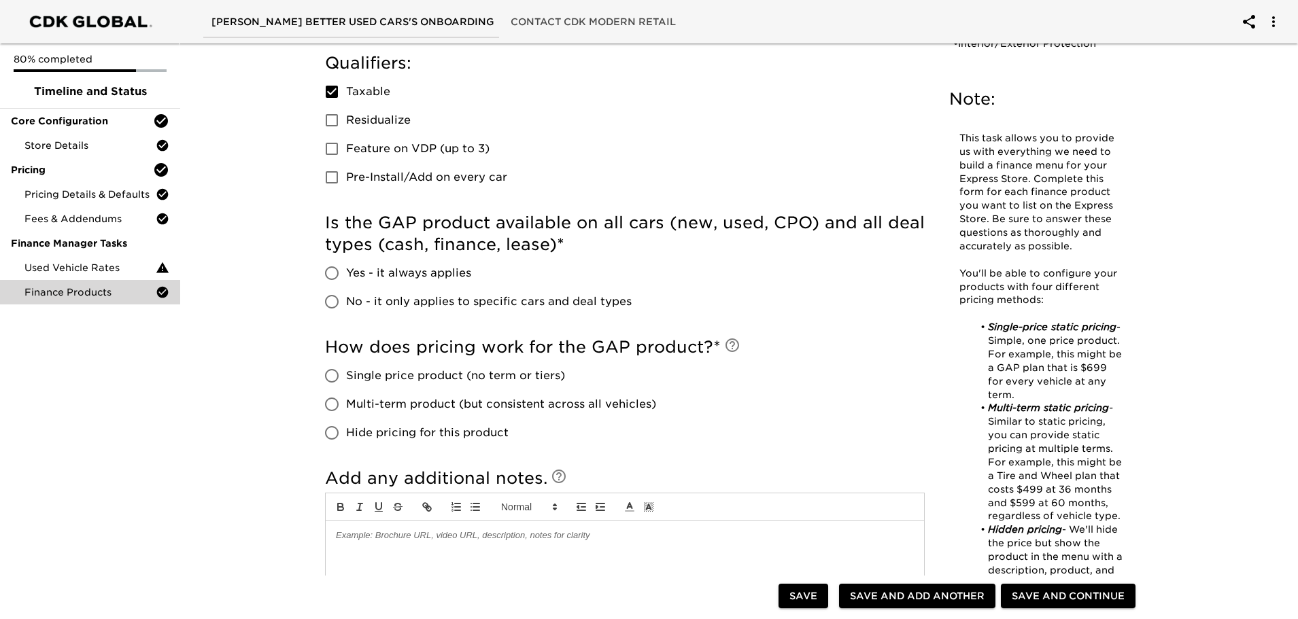
click at [336, 277] on input "Yes - it always applies" at bounding box center [331, 273] width 29 height 29
radio input "true"
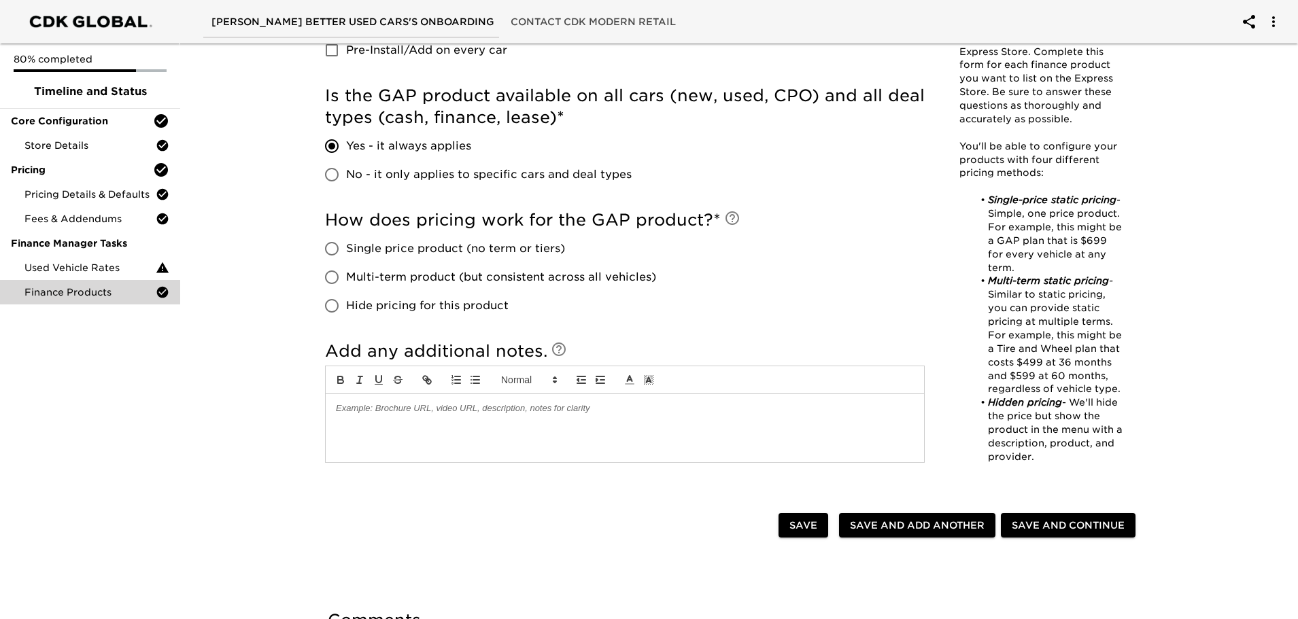
scroll to position [544, 0]
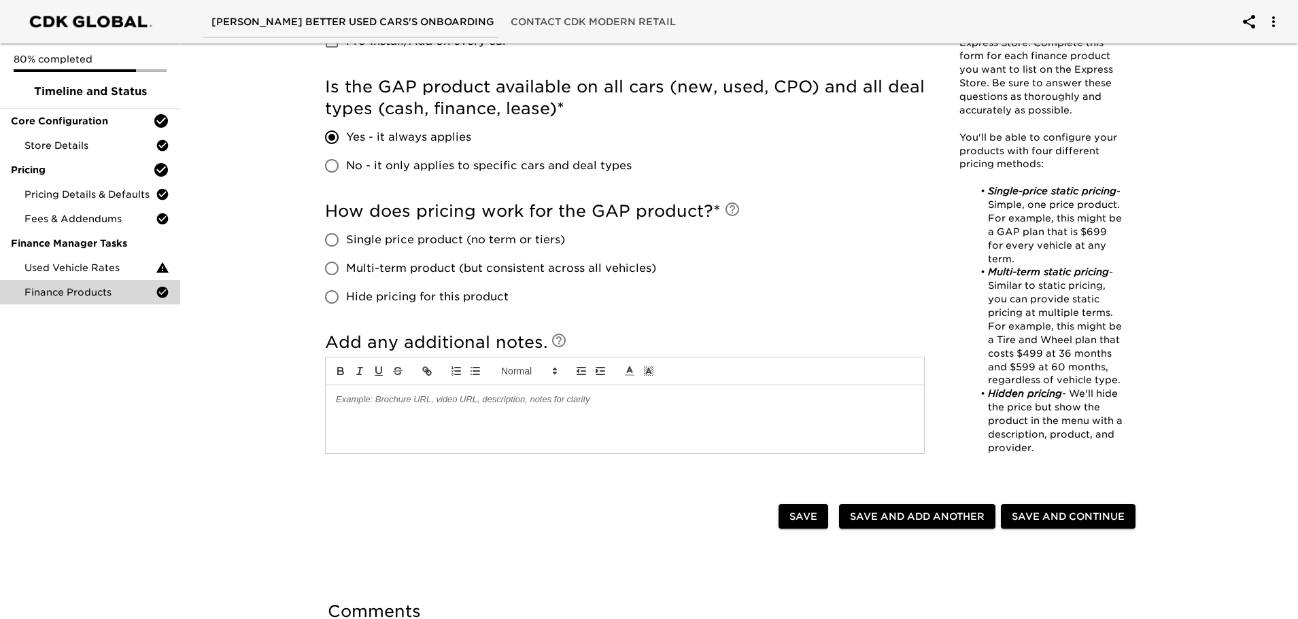
click at [331, 237] on input "Single price product (no term or tiers)" at bounding box center [331, 240] width 29 height 29
radio input "true"
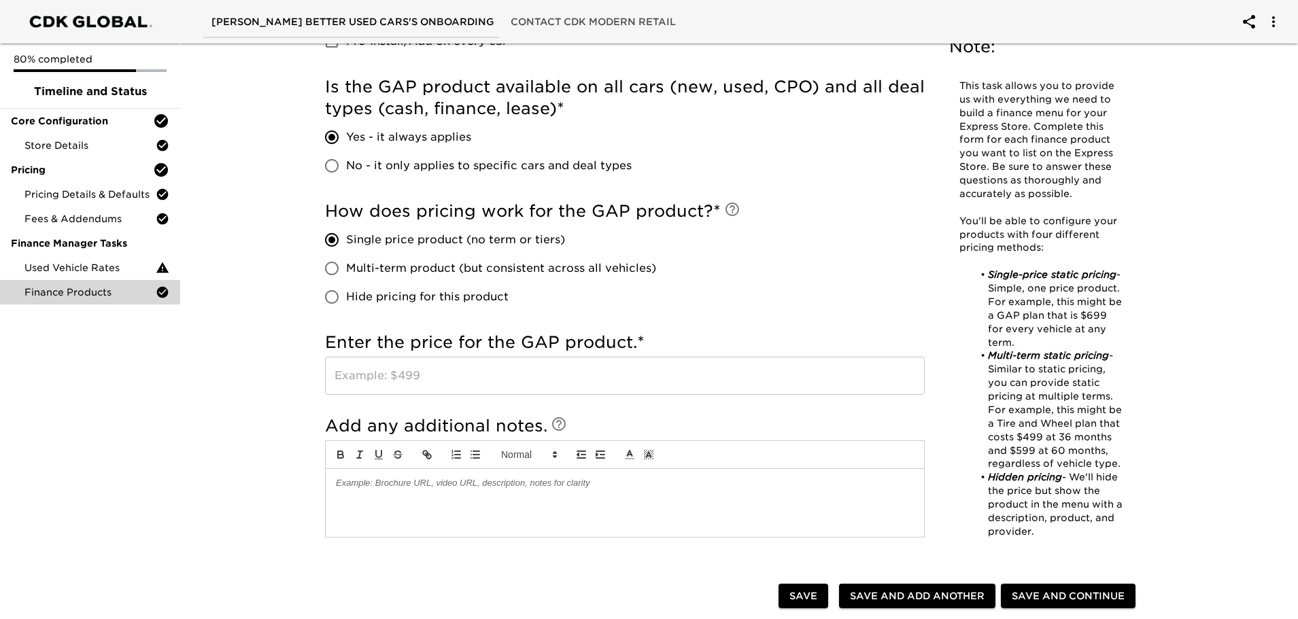
click at [401, 377] on input "text" at bounding box center [625, 376] width 600 height 38
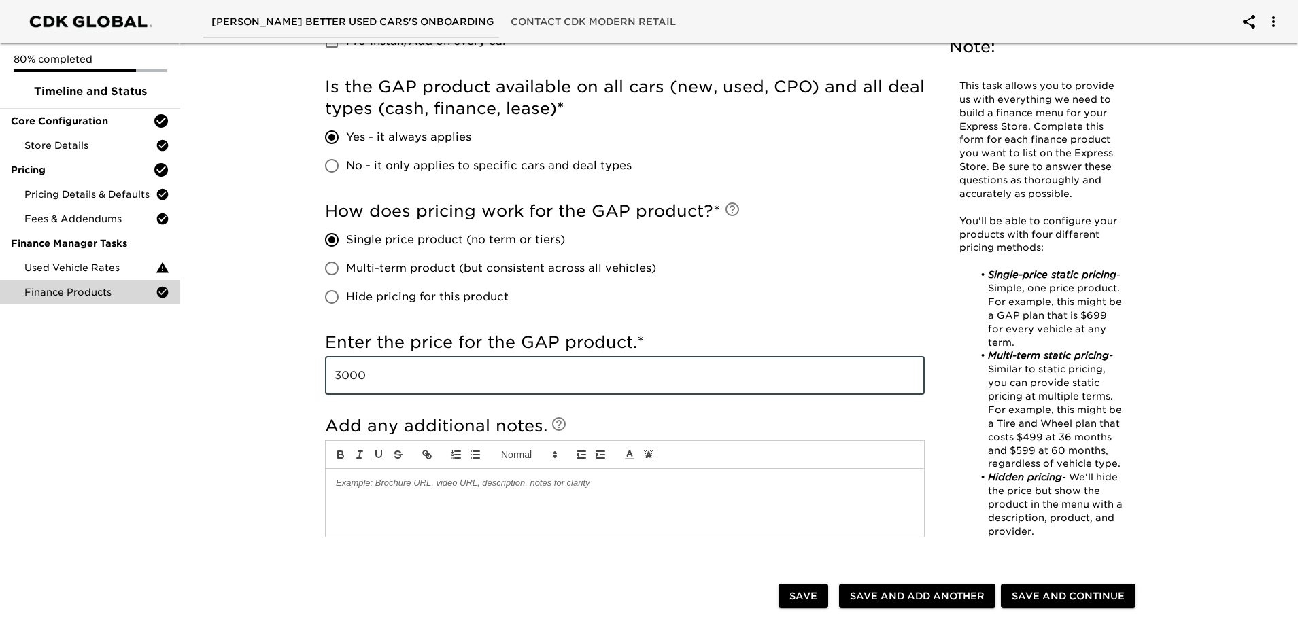
type input "3000"
click at [271, 413] on div "Finance Products - Complete! Note: This task allows you to provide us with ever…" at bounding box center [732, 156] width 1123 height 1324
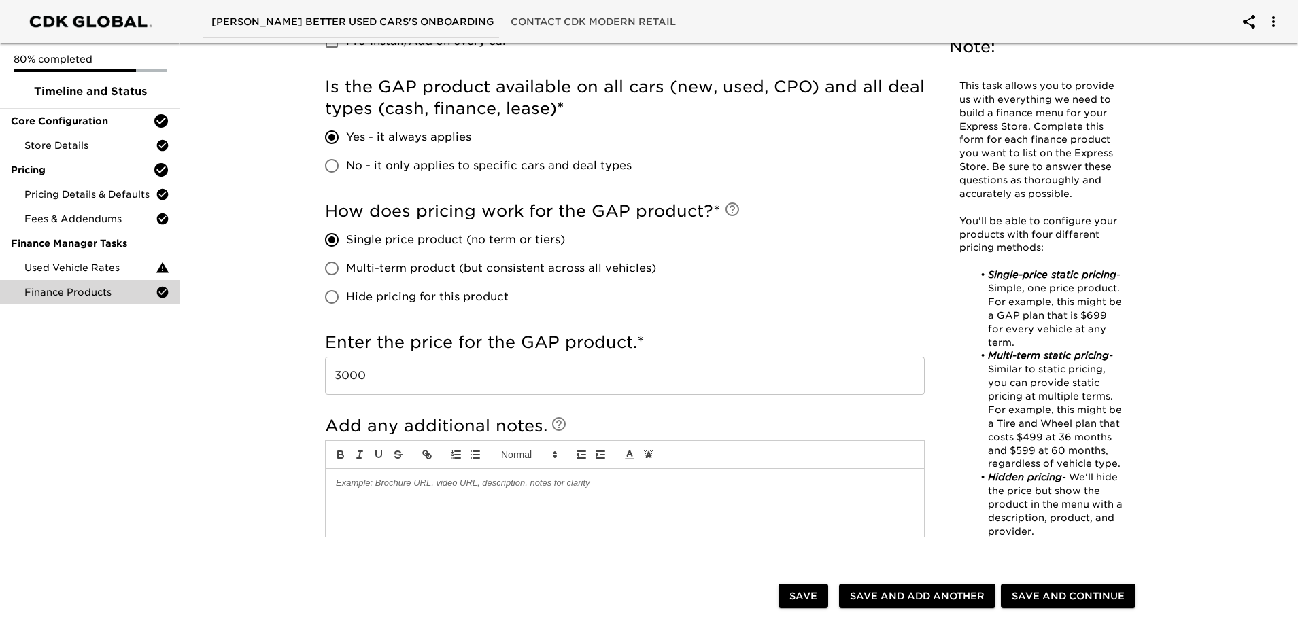
click at [880, 598] on span "Save and Add Another" at bounding box center [917, 596] width 135 height 17
checkbox input "true"
radio input "false"
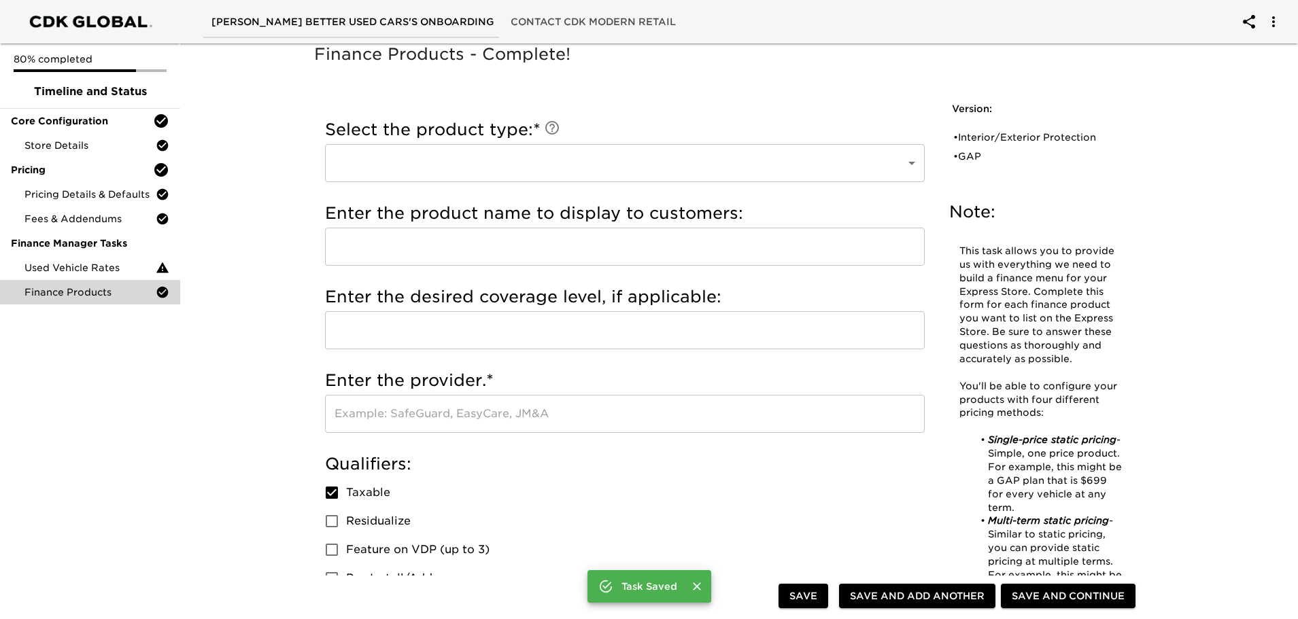
scroll to position [0, 0]
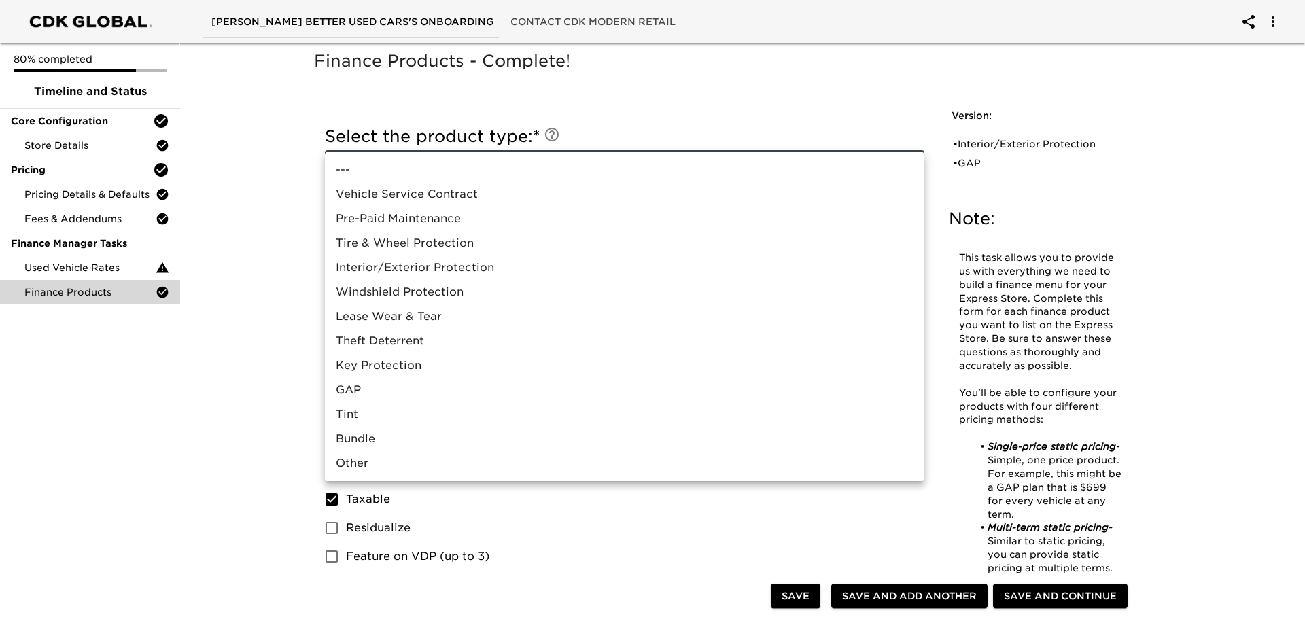
click at [228, 475] on div at bounding box center [652, 309] width 1305 height 619
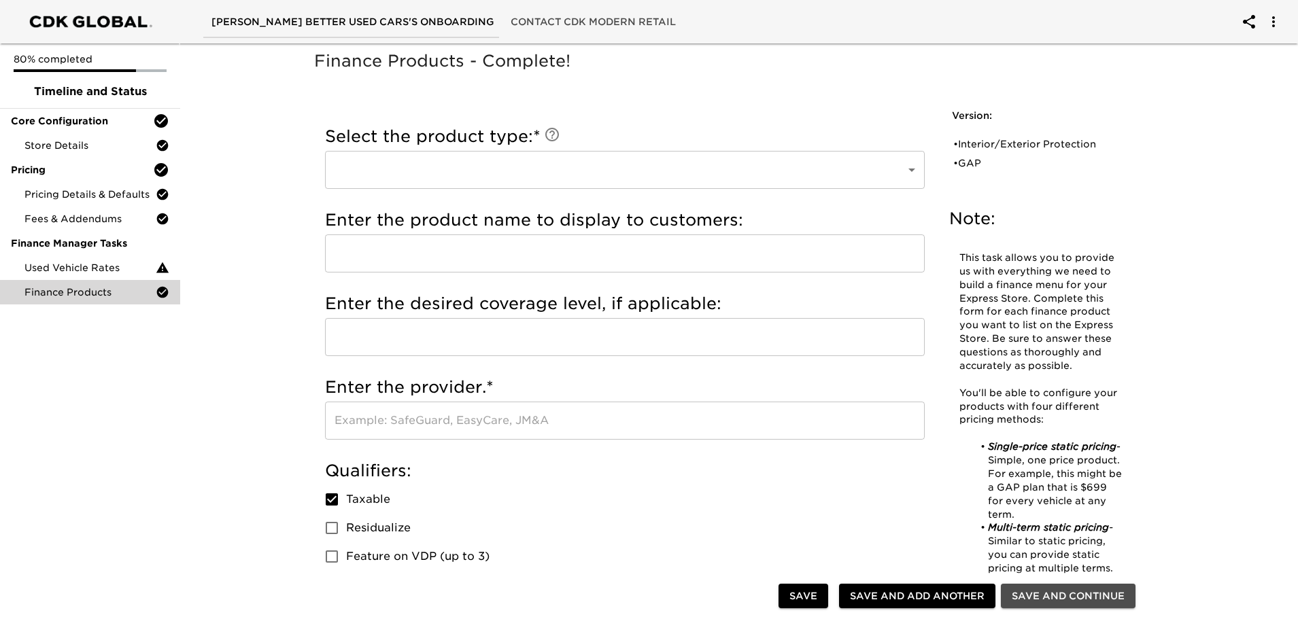
click at [1079, 594] on span "Save and Continue" at bounding box center [1067, 596] width 113 height 17
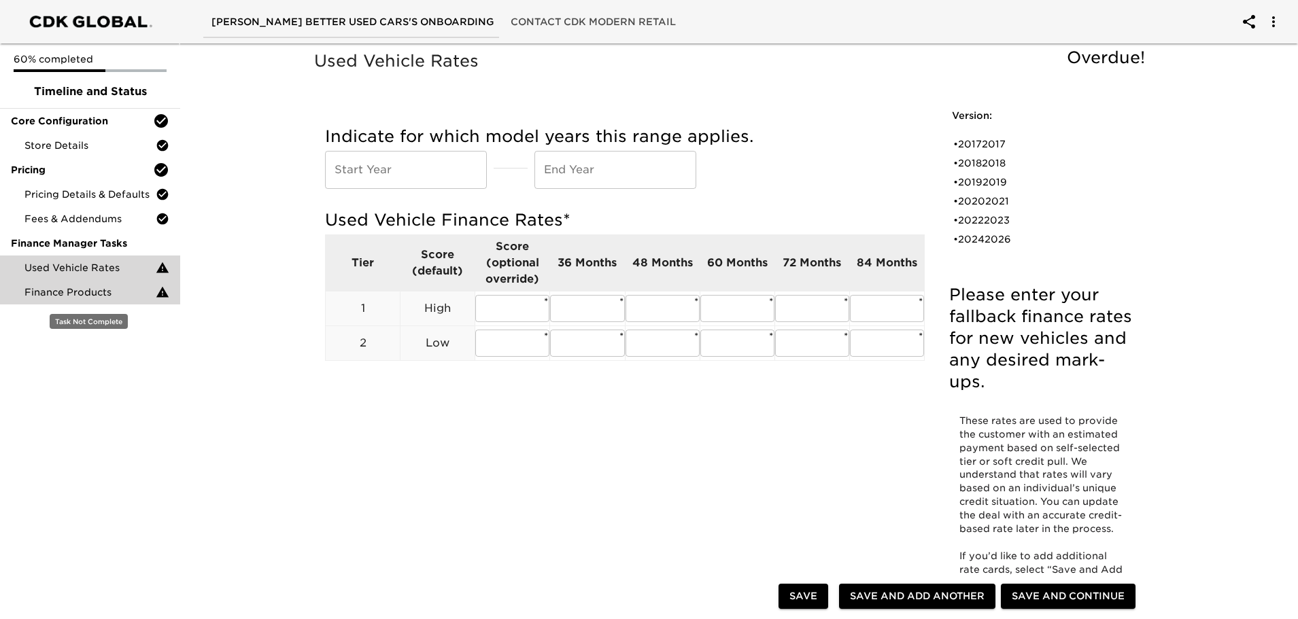
click at [80, 288] on span "Finance Products" at bounding box center [89, 292] width 131 height 14
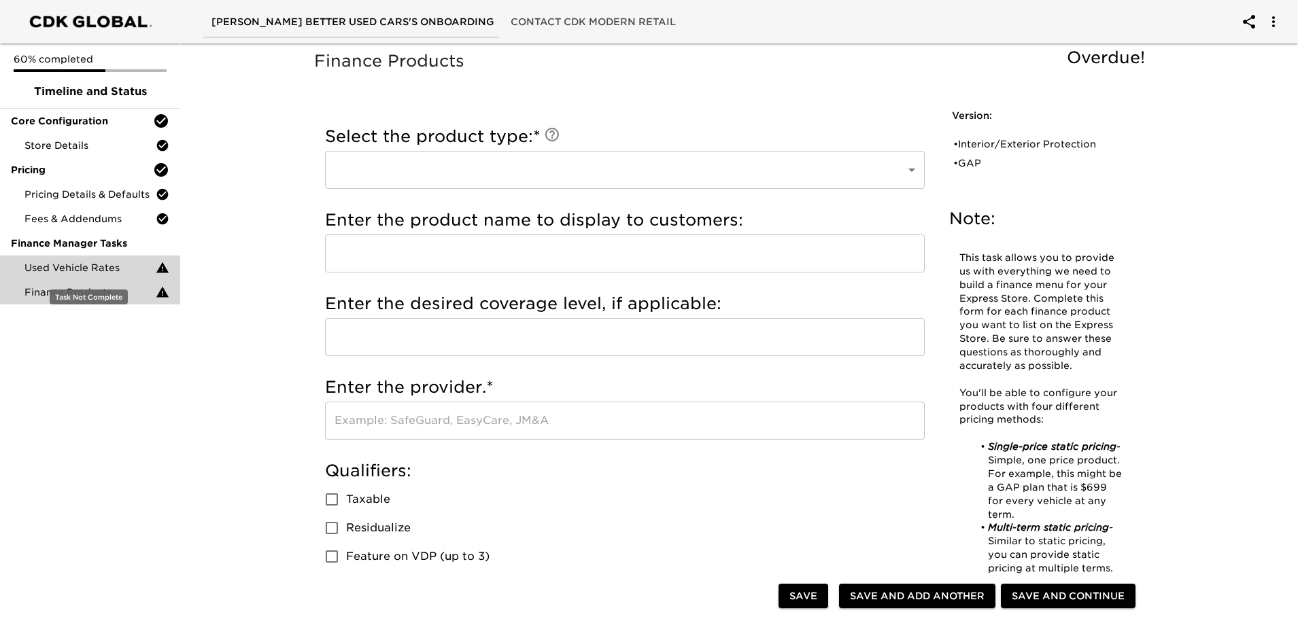
click at [90, 265] on span "Used Vehicle Rates" at bounding box center [89, 268] width 131 height 14
